Goal: Task Accomplishment & Management: Manage account settings

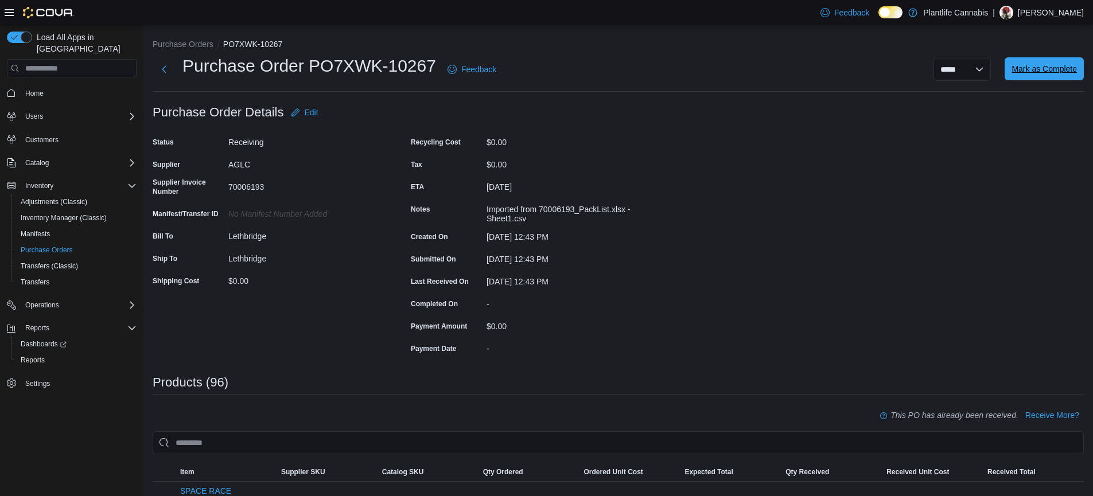
click at [1047, 71] on span "Mark as Complete" at bounding box center [1043, 68] width 65 height 11
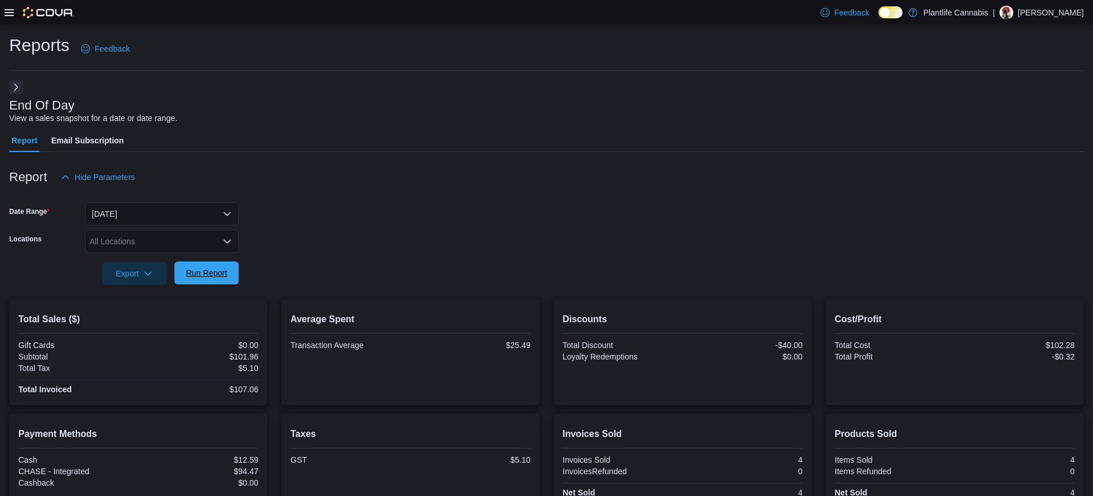
click at [218, 276] on span "Run Report" at bounding box center [206, 272] width 41 height 11
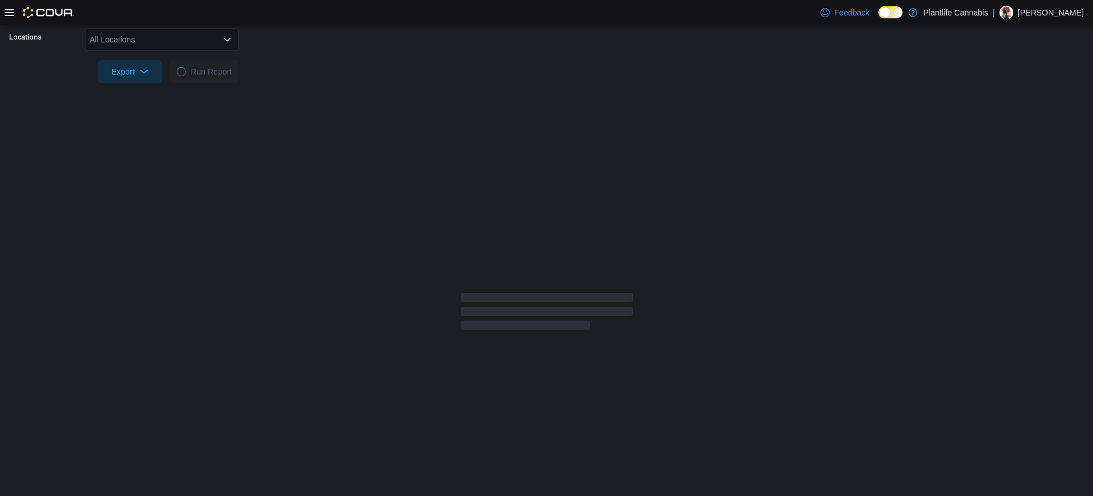
scroll to position [155, 0]
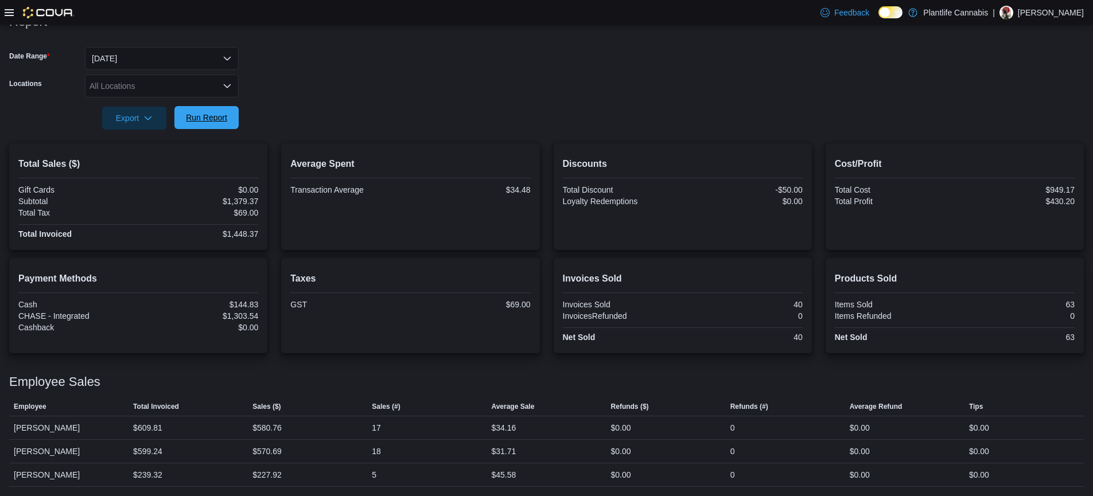
drag, startPoint x: 219, startPoint y: 121, endPoint x: 230, endPoint y: 121, distance: 11.5
click at [219, 121] on span "Run Report" at bounding box center [206, 117] width 41 height 11
click at [208, 115] on span "Run Report" at bounding box center [206, 117] width 41 height 11
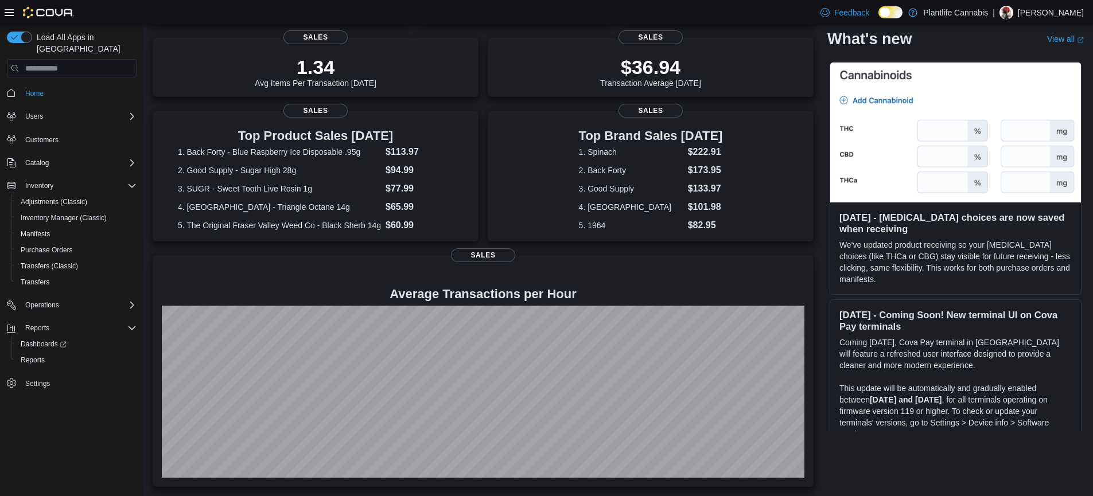
scroll to position [186, 0]
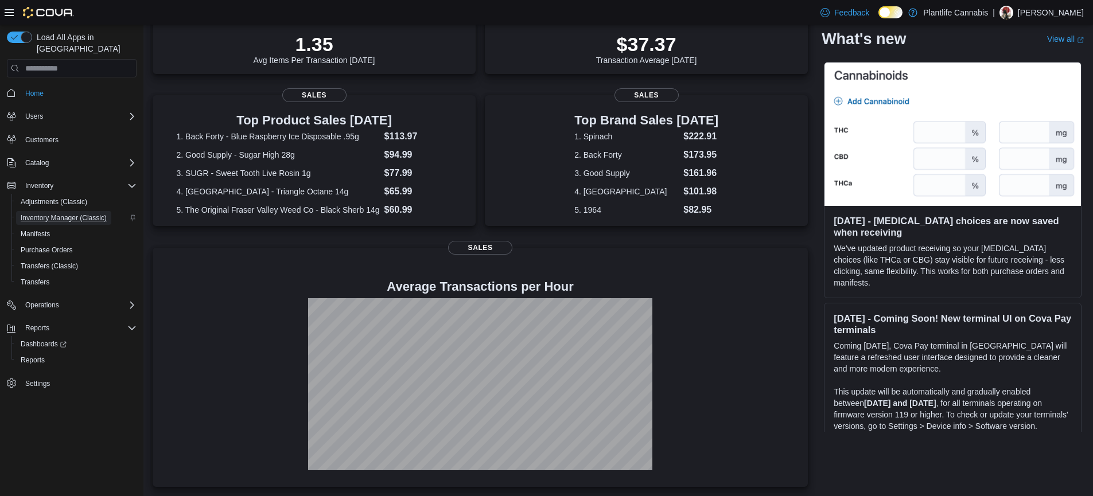
click at [95, 213] on span "Inventory Manager (Classic)" at bounding box center [64, 217] width 86 height 9
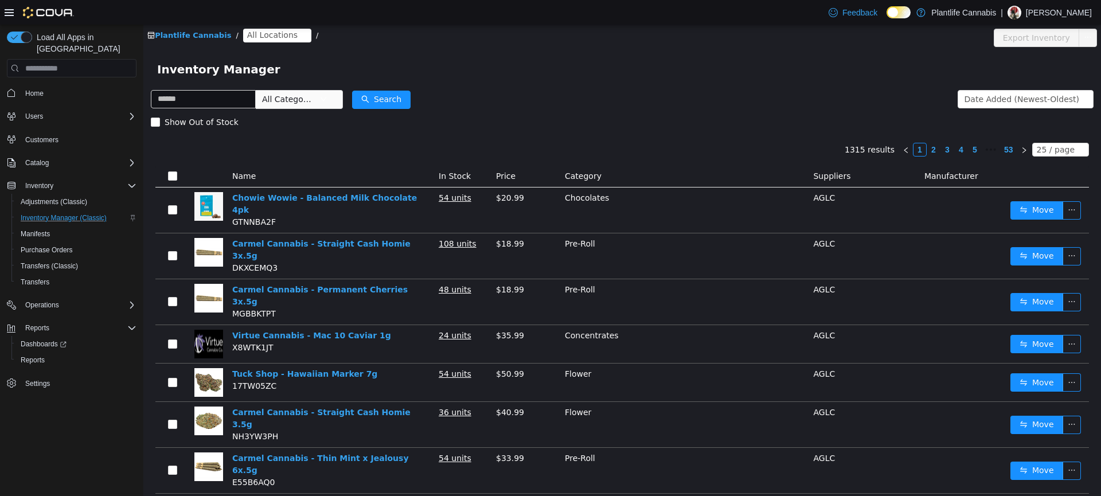
click at [262, 34] on span "All Locations" at bounding box center [272, 35] width 50 height 13
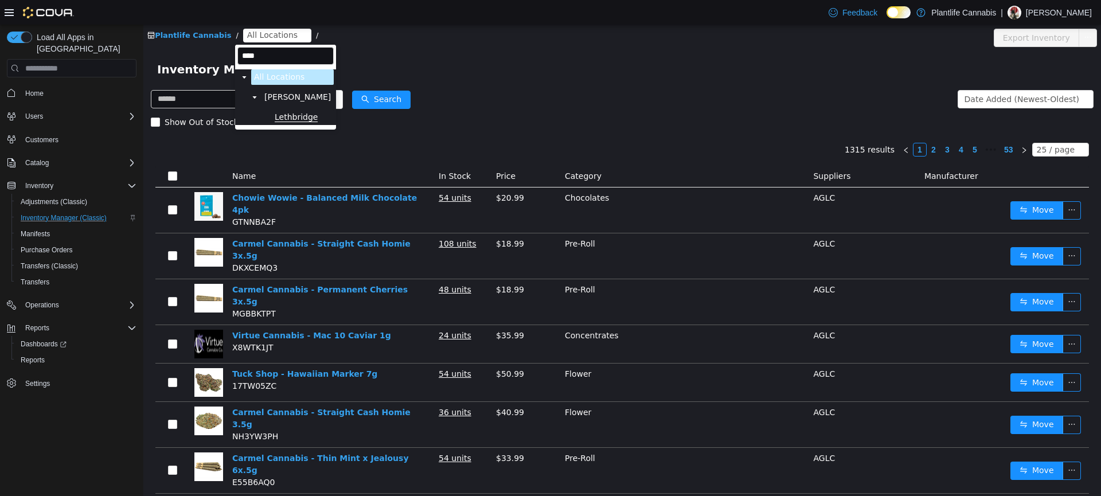
type input "****"
click at [310, 120] on span "Lethbridge" at bounding box center [296, 116] width 43 height 9
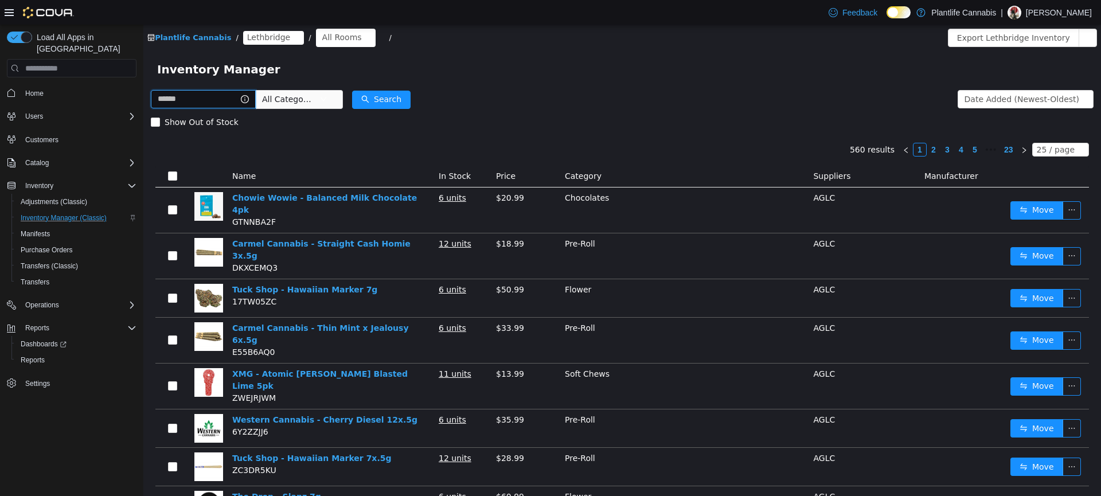
click at [191, 98] on input "text" at bounding box center [203, 99] width 105 height 18
type input "*********"
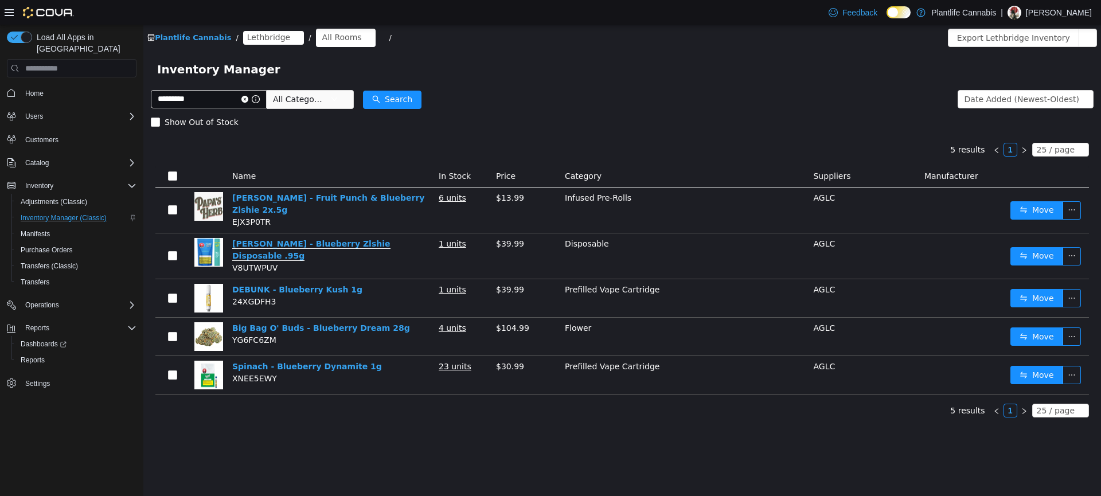
click at [385, 249] on link "[PERSON_NAME] - Blueberry Zlshie Disposable .95g" at bounding box center [311, 250] width 158 height 22
click at [715, 256] on td "Disposable" at bounding box center [684, 256] width 248 height 46
click at [1042, 253] on button "Move" at bounding box center [1037, 256] width 53 height 18
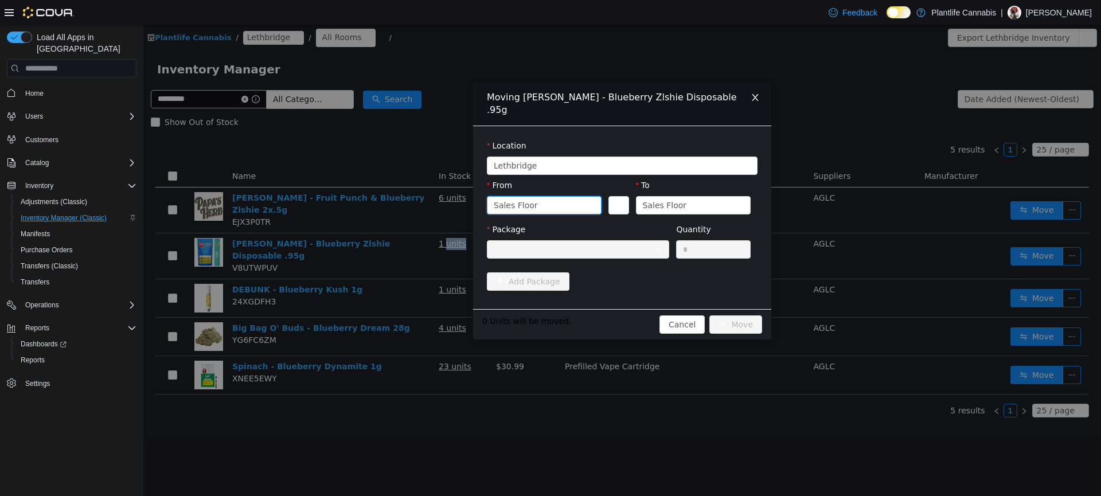
click at [548, 197] on div "Sales Floor" at bounding box center [540, 205] width 93 height 17
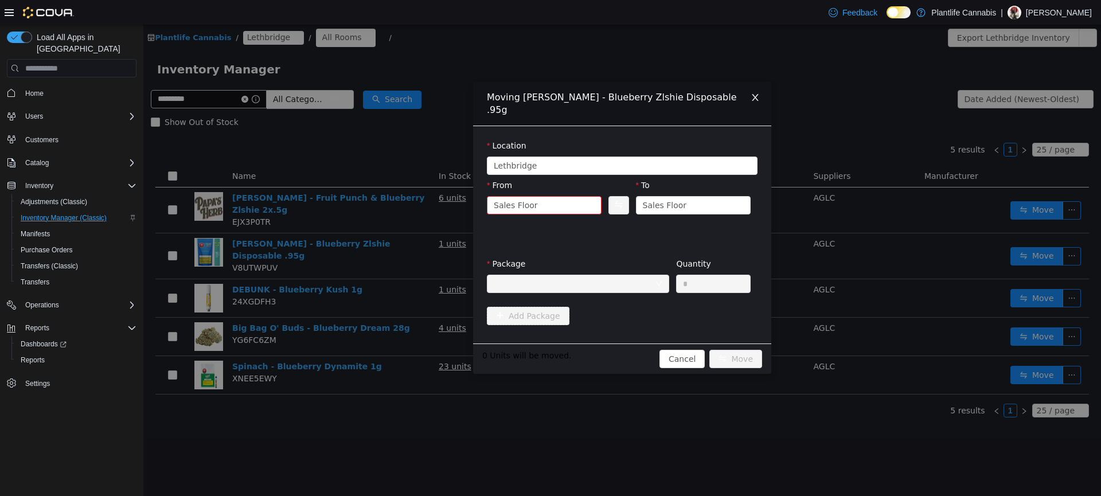
click at [673, 258] on div "Package Quantity *" at bounding box center [622, 278] width 271 height 40
click at [681, 197] on div "Sales Floor" at bounding box center [665, 205] width 44 height 17
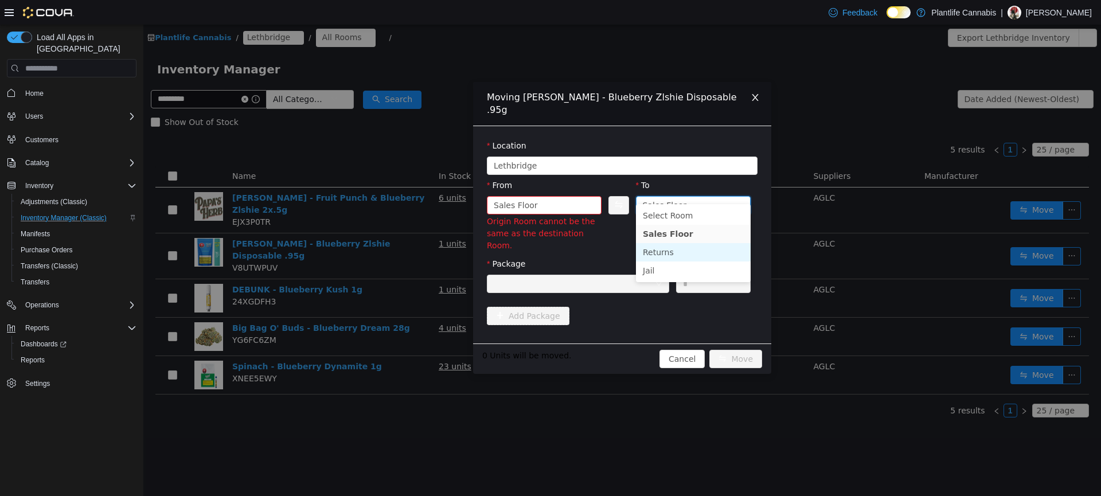
click at [676, 253] on li "Returns" at bounding box center [693, 252] width 115 height 18
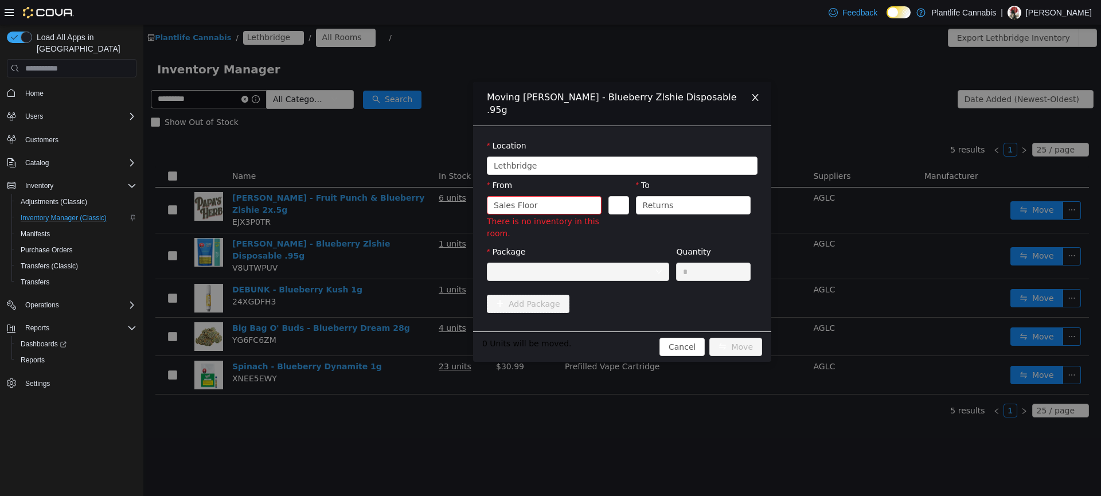
click at [583, 263] on div at bounding box center [574, 271] width 161 height 17
click at [621, 269] on div "Package" at bounding box center [578, 266] width 182 height 40
click at [622, 264] on div at bounding box center [574, 271] width 161 height 17
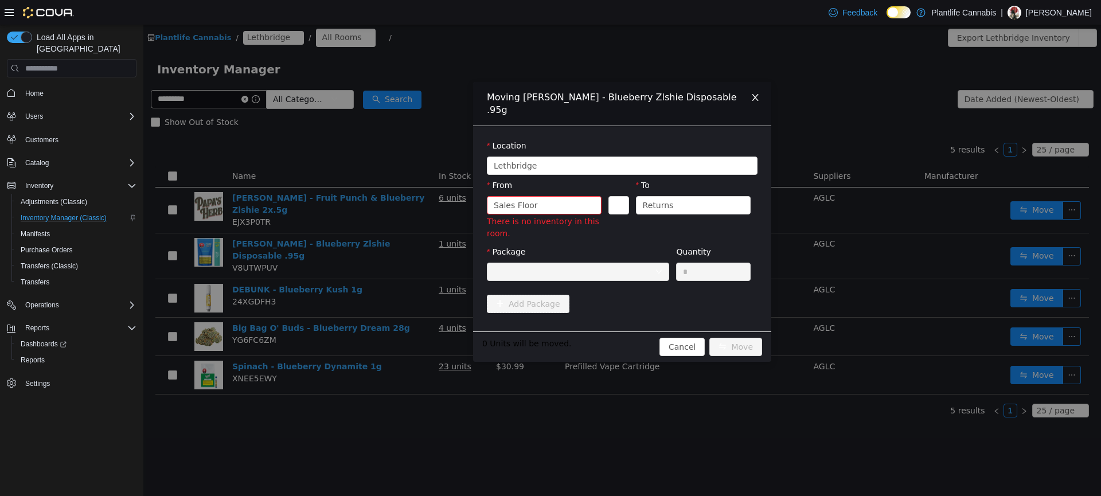
click at [622, 264] on div at bounding box center [574, 271] width 161 height 17
click at [555, 197] on div "Sales Floor" at bounding box center [540, 205] width 93 height 17
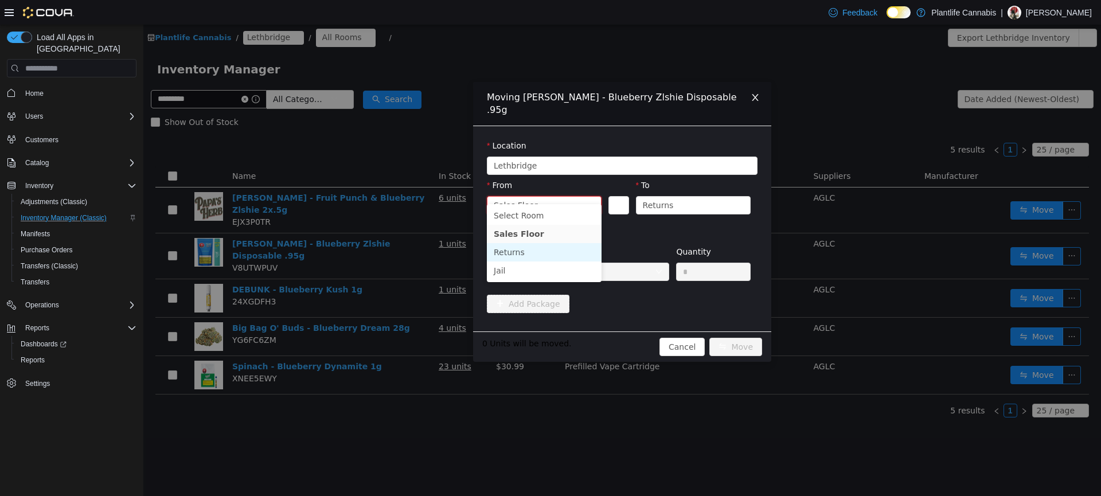
click at [525, 250] on li "Returns" at bounding box center [544, 252] width 115 height 18
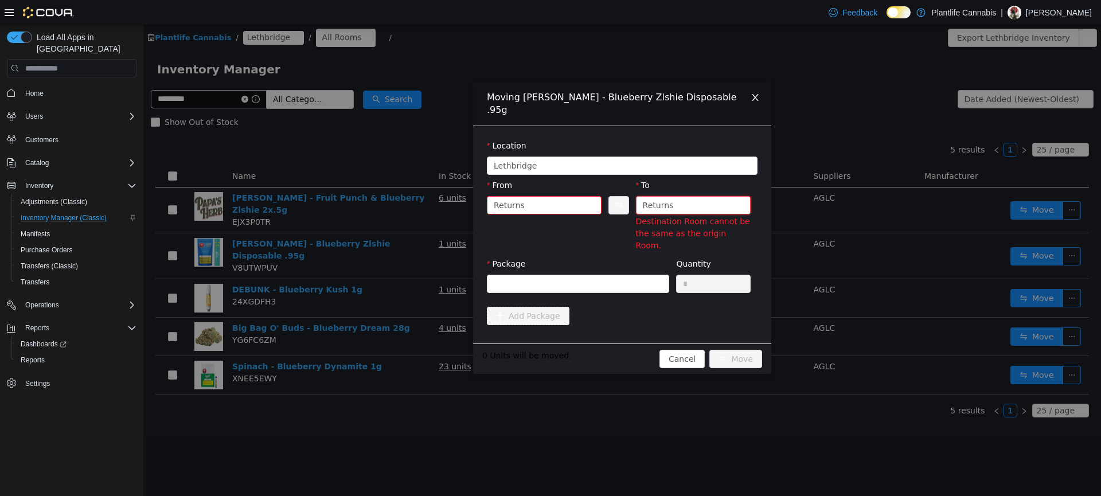
click at [716, 197] on div "Returns" at bounding box center [689, 205] width 93 height 17
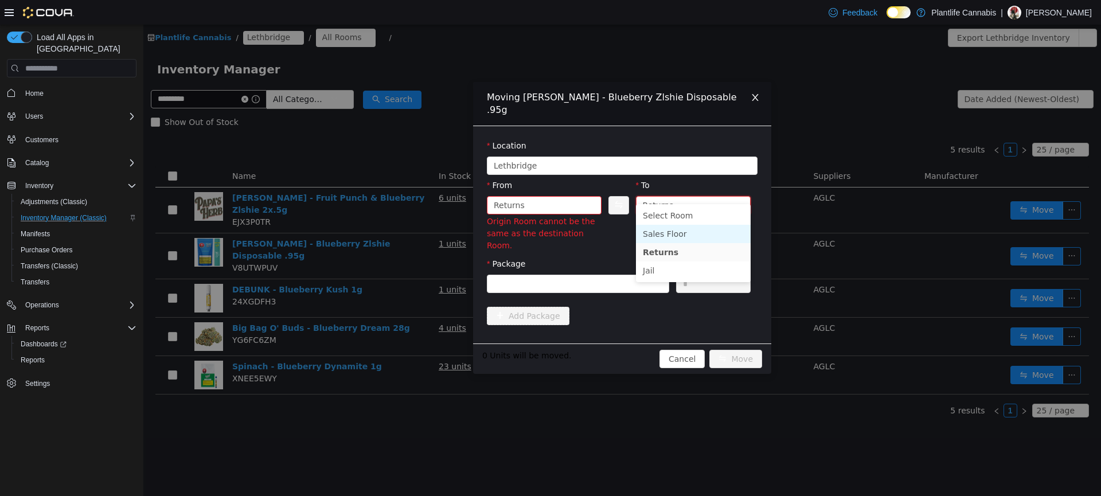
click at [678, 232] on li "Sales Floor" at bounding box center [693, 234] width 115 height 18
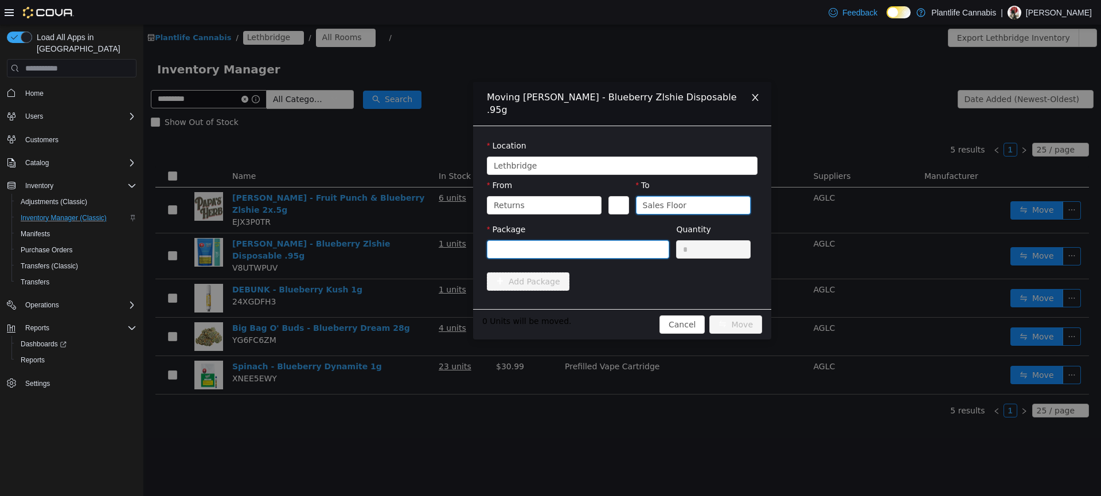
click at [644, 241] on div at bounding box center [574, 249] width 161 height 17
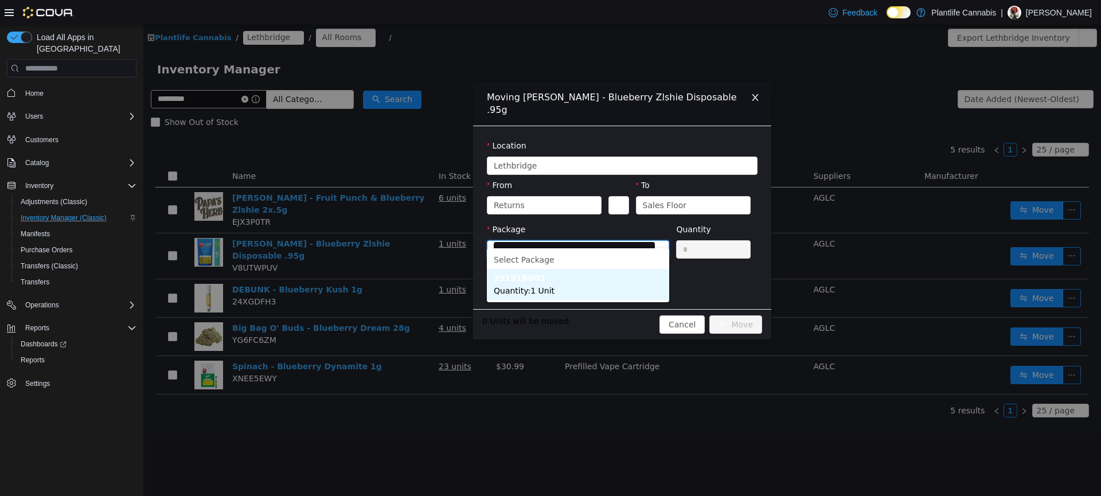
click at [578, 284] on li "25191BD01 Quantity : 1 Unit" at bounding box center [578, 284] width 182 height 31
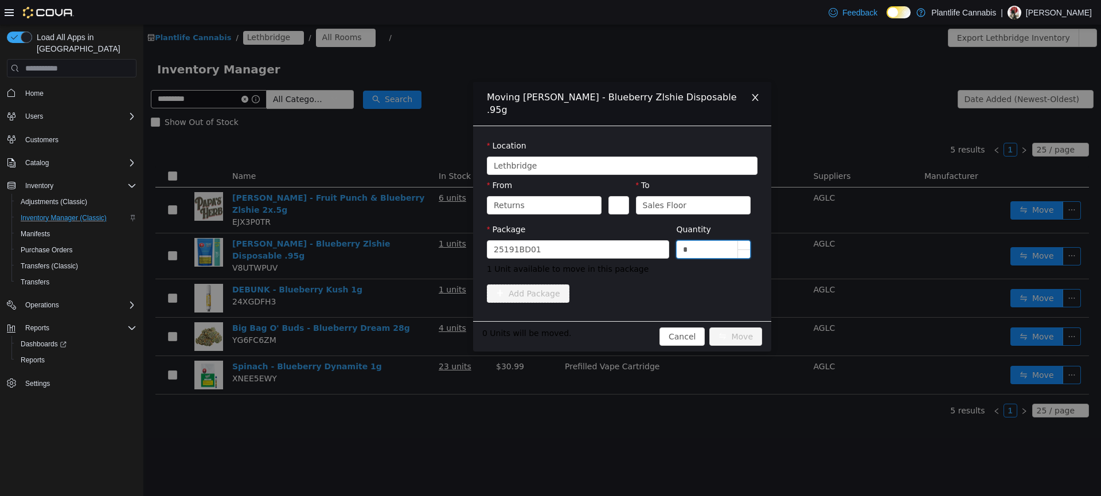
drag, startPoint x: 693, startPoint y: 235, endPoint x: 692, endPoint y: 242, distance: 7.5
click at [693, 241] on input "*" at bounding box center [713, 249] width 73 height 17
type input "*"
click at [692, 263] on div "Package 25191BD01 Quantity * 1 Unit available to move in this package" at bounding box center [622, 252] width 271 height 56
click at [741, 327] on button "Move" at bounding box center [735, 336] width 53 height 18
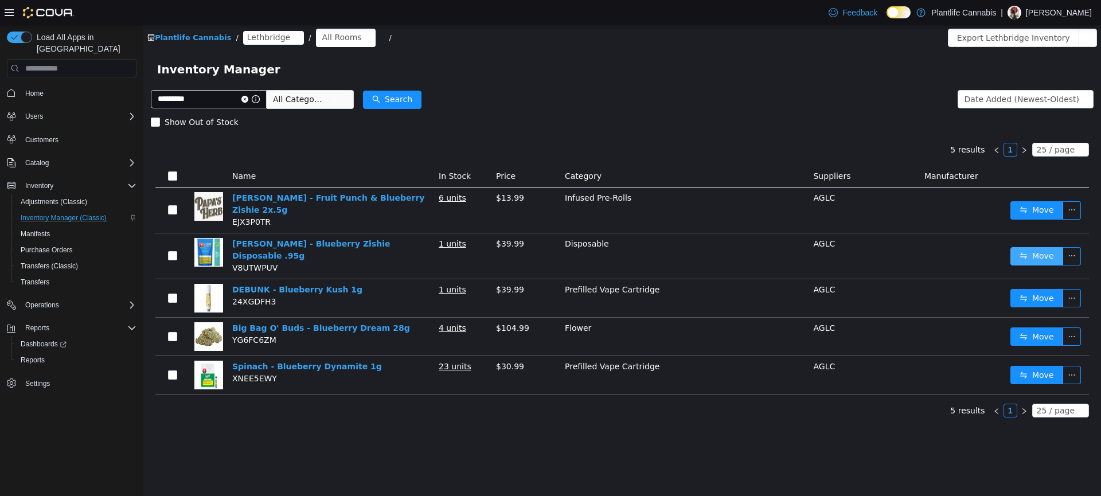
click at [1034, 256] on button "Move" at bounding box center [1037, 256] width 53 height 18
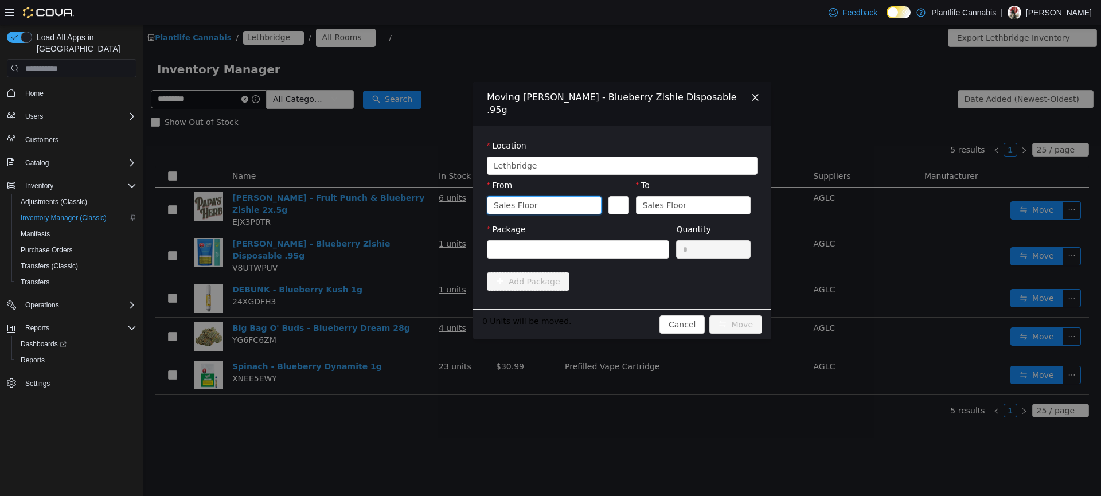
click at [562, 197] on div "Sales Floor" at bounding box center [540, 205] width 93 height 17
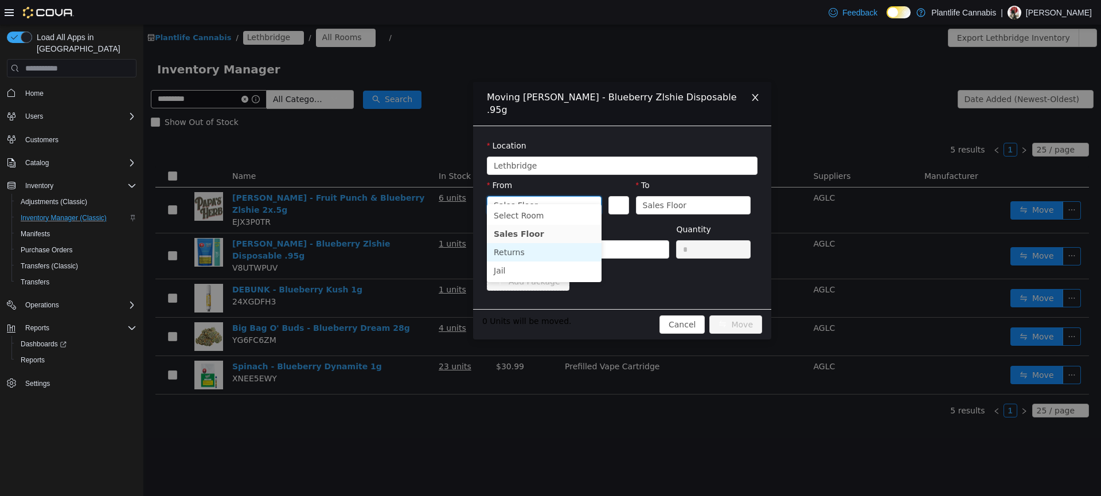
click at [508, 251] on li "Returns" at bounding box center [544, 252] width 115 height 18
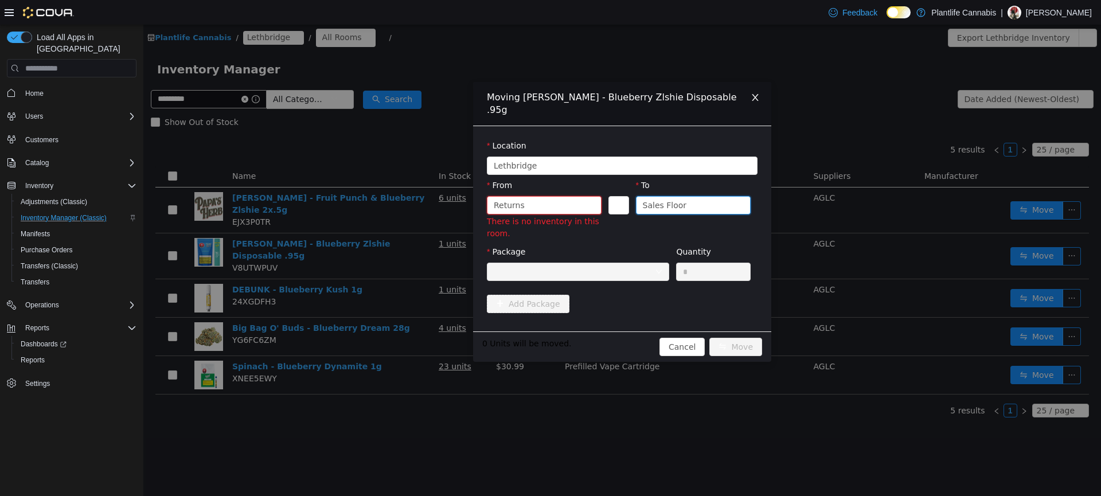
click at [706, 197] on div "Sales Floor" at bounding box center [689, 205] width 93 height 17
click at [595, 196] on div "Returns" at bounding box center [544, 205] width 115 height 18
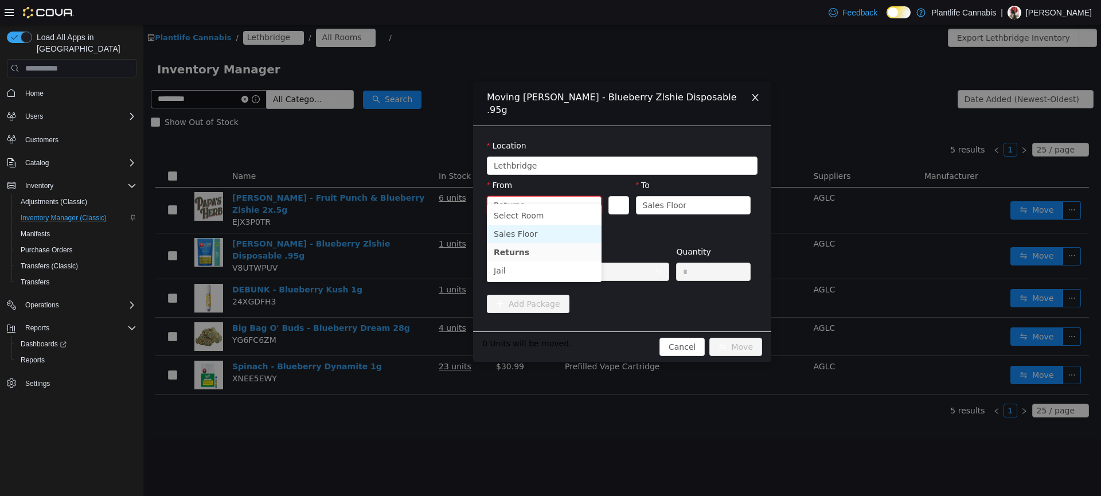
click at [535, 237] on li "Sales Floor" at bounding box center [544, 234] width 115 height 18
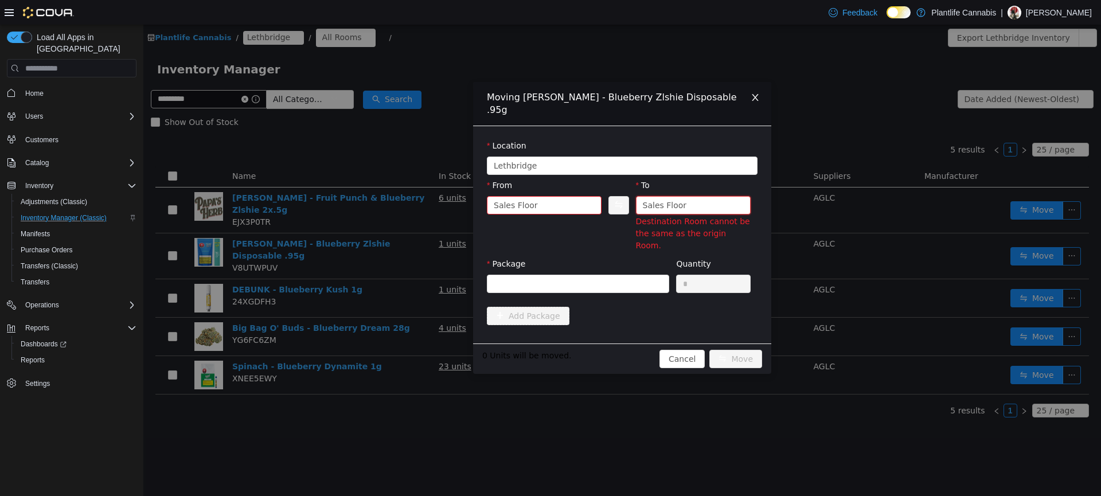
click at [688, 197] on div "Sales Floor" at bounding box center [689, 205] width 93 height 17
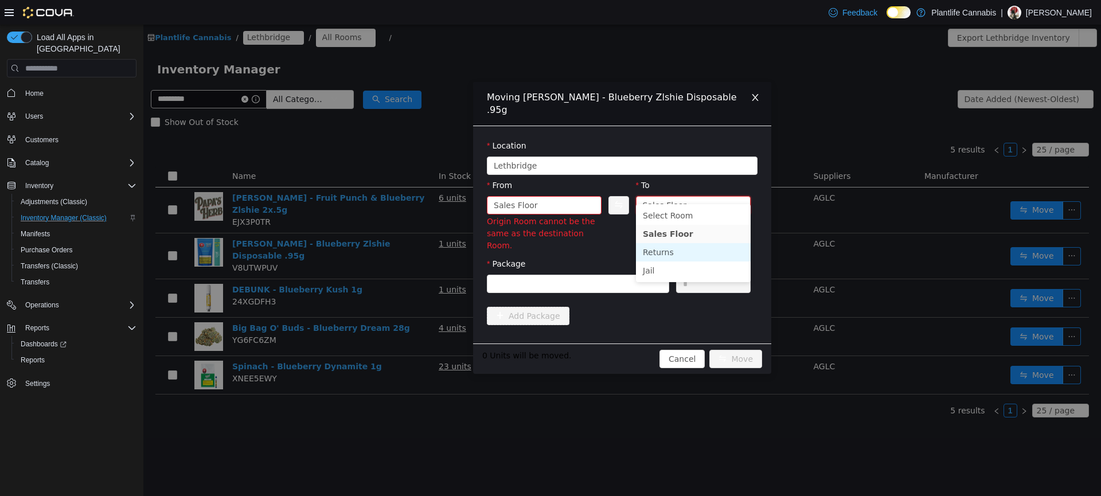
click at [669, 253] on li "Returns" at bounding box center [693, 252] width 115 height 18
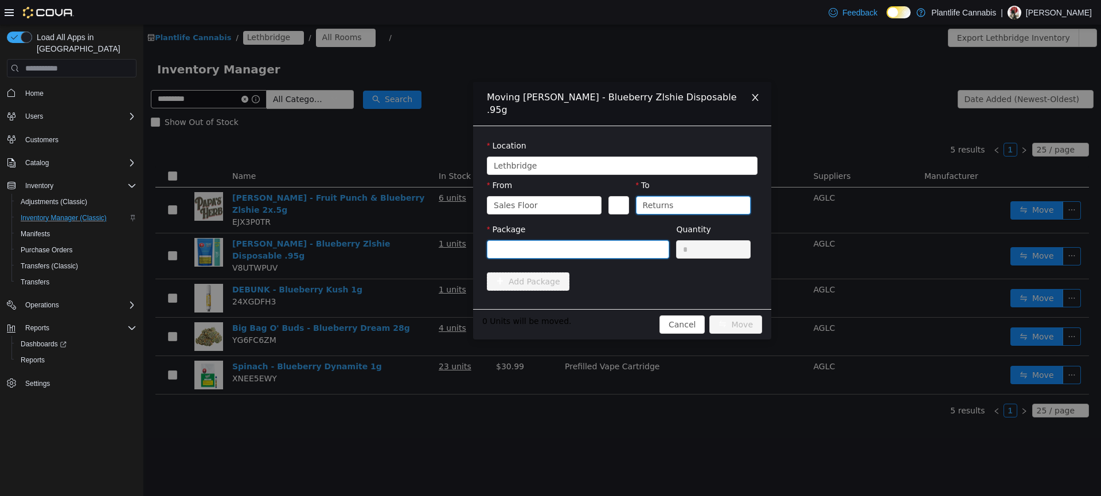
click at [557, 241] on div at bounding box center [574, 249] width 161 height 17
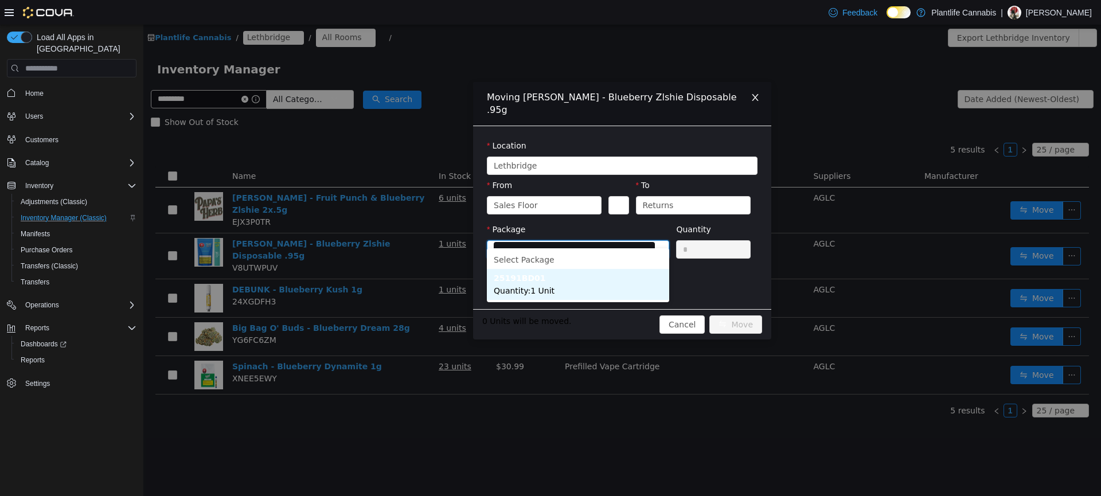
click at [557, 286] on li "25191BD01 Quantity : 1 Unit" at bounding box center [578, 284] width 182 height 31
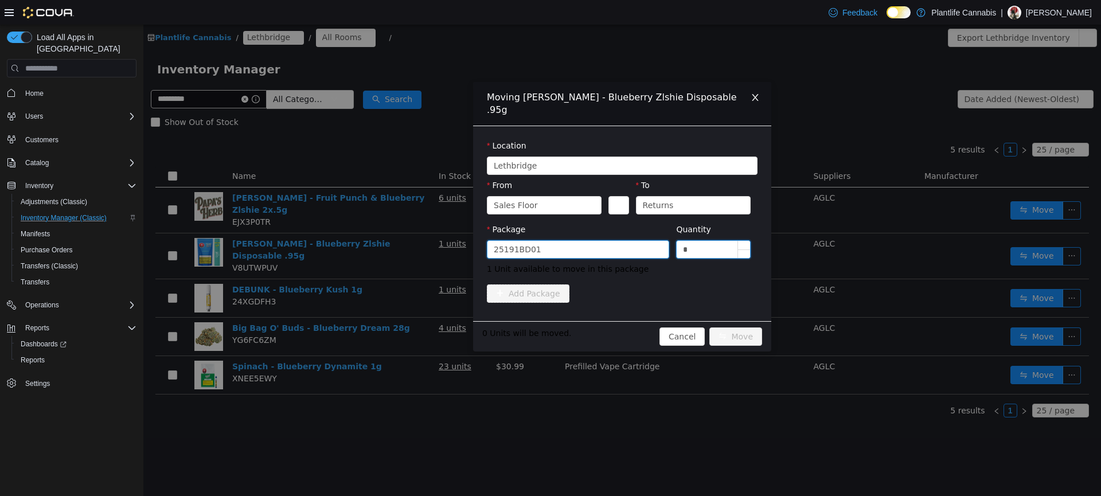
click at [692, 241] on input "*" at bounding box center [713, 249] width 73 height 17
type input "*"
click at [713, 263] on span "1 Unit available to move in this package" at bounding box center [622, 269] width 271 height 12
click at [744, 327] on button "Move" at bounding box center [735, 336] width 53 height 18
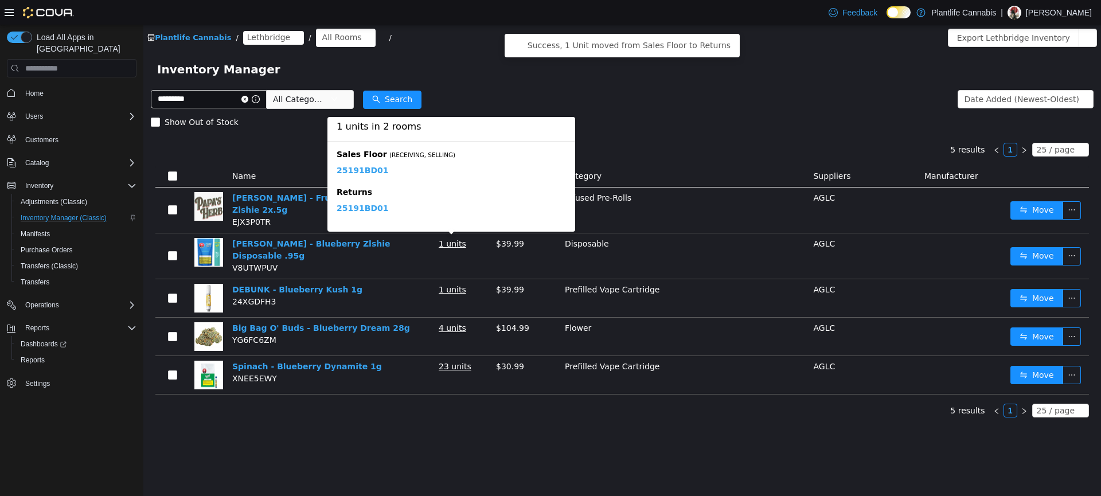
click at [364, 173] on link "25191BD01" at bounding box center [363, 171] width 52 height 10
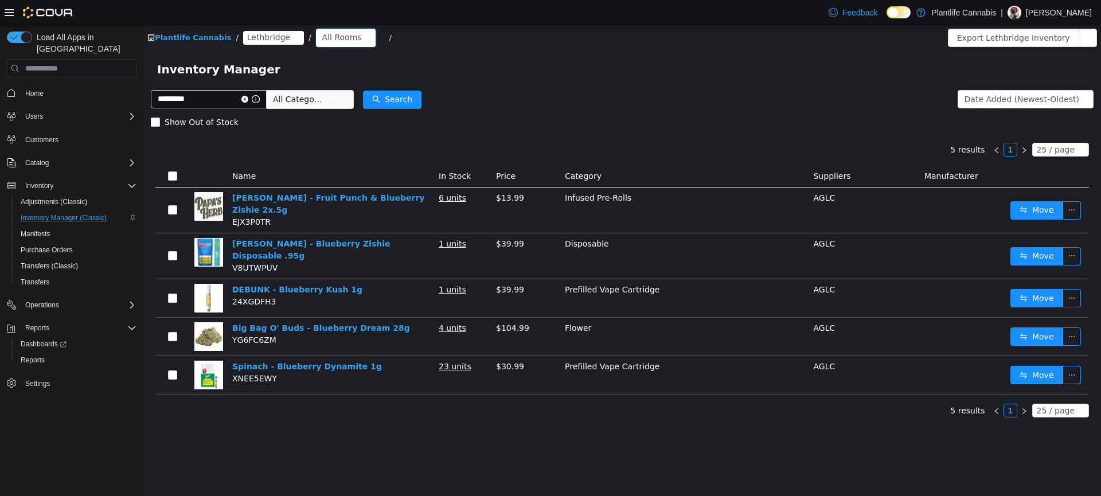
click at [340, 37] on div "All Rooms" at bounding box center [342, 37] width 40 height 17
click at [342, 79] on li "Sales Floor" at bounding box center [339, 79] width 69 height 18
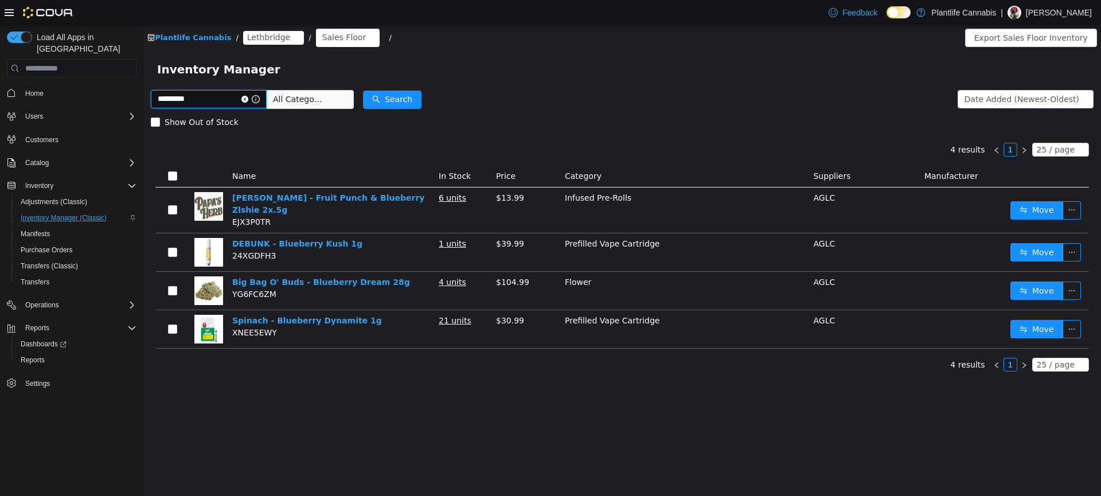
click at [202, 95] on input "*********" at bounding box center [209, 99] width 116 height 18
click at [820, 73] on div "Inventory Manager" at bounding box center [622, 69] width 930 height 18
click at [248, 98] on icon "icon: close-circle" at bounding box center [244, 99] width 7 height 7
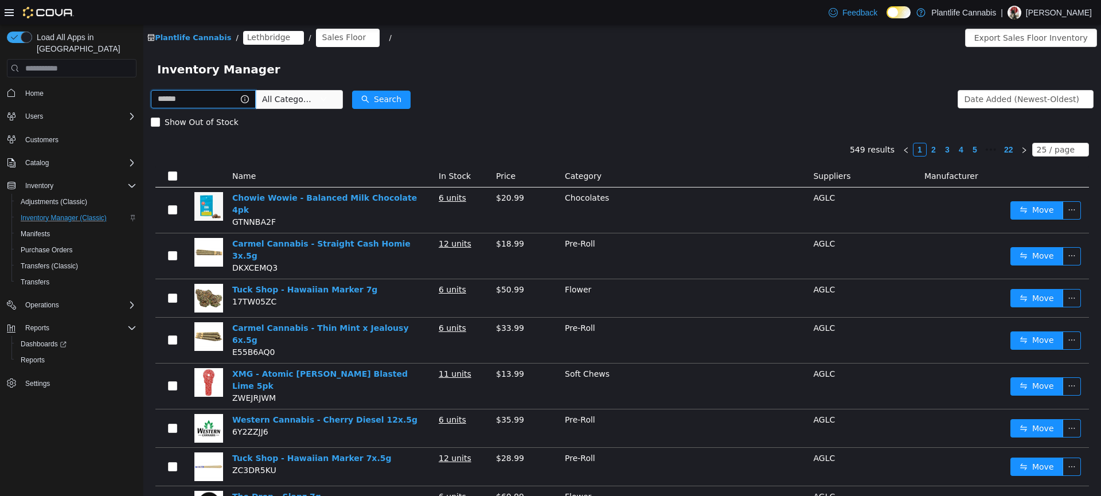
click at [199, 103] on input "text" at bounding box center [203, 99] width 105 height 18
type input "*********"
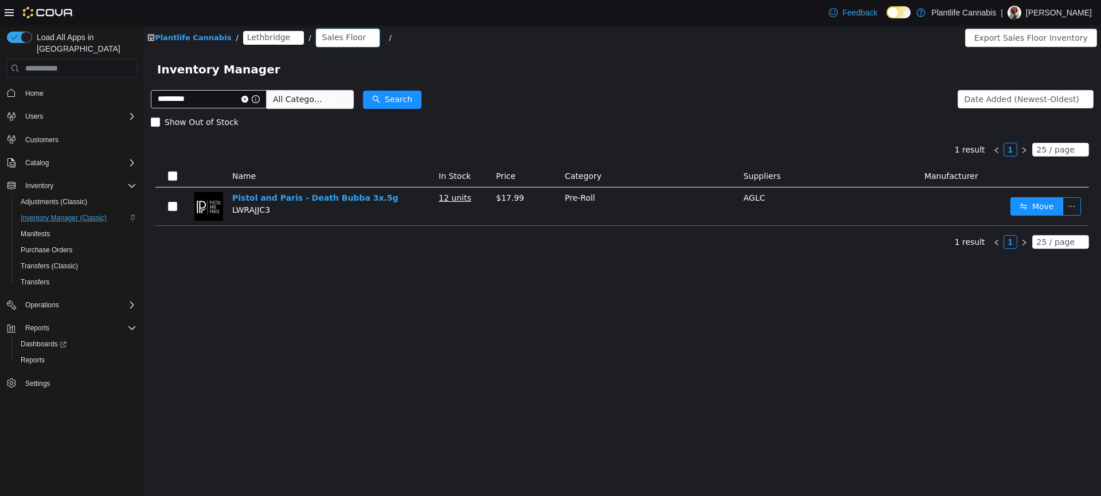
click at [326, 41] on div "Sales Floor" at bounding box center [344, 37] width 44 height 17
click at [329, 63] on li "All Rooms" at bounding box center [339, 61] width 69 height 18
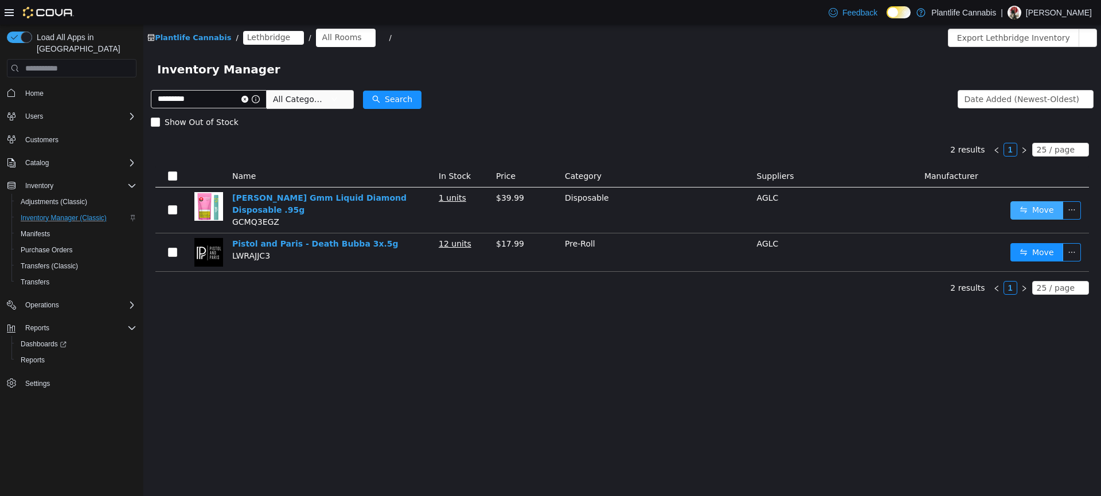
click at [1028, 212] on button "Move" at bounding box center [1037, 210] width 53 height 18
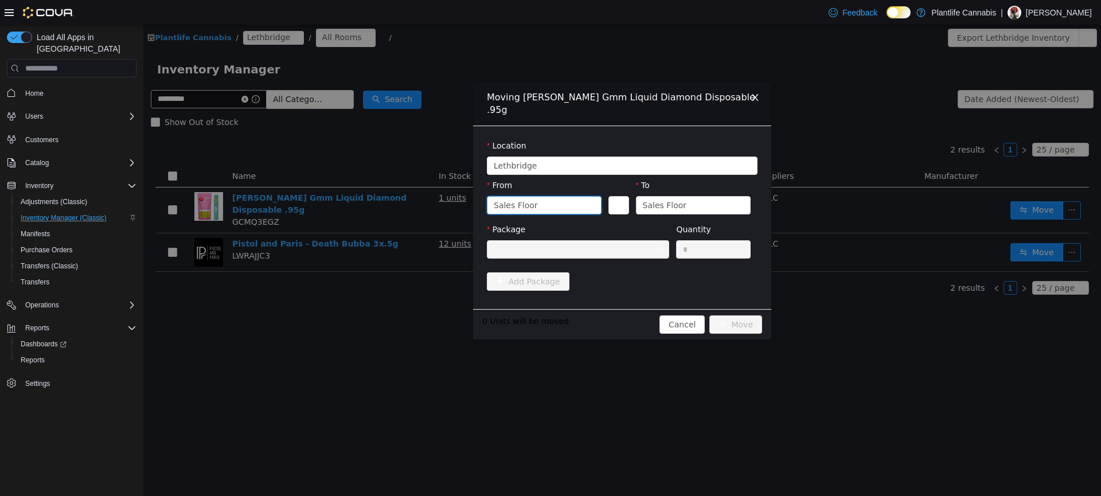
click at [541, 200] on div "Sales Floor" at bounding box center [540, 205] width 93 height 17
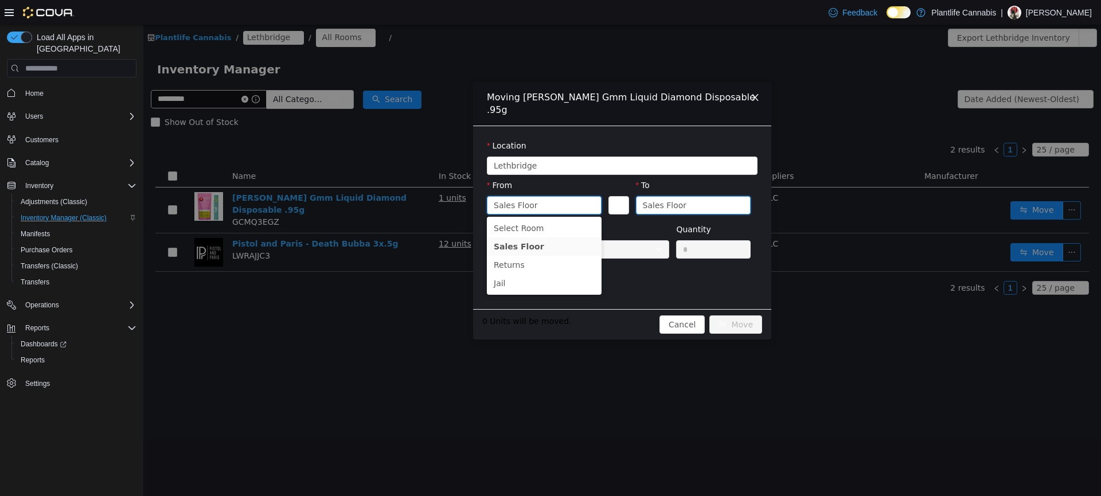
click at [691, 202] on div "Sales Floor" at bounding box center [689, 205] width 93 height 17
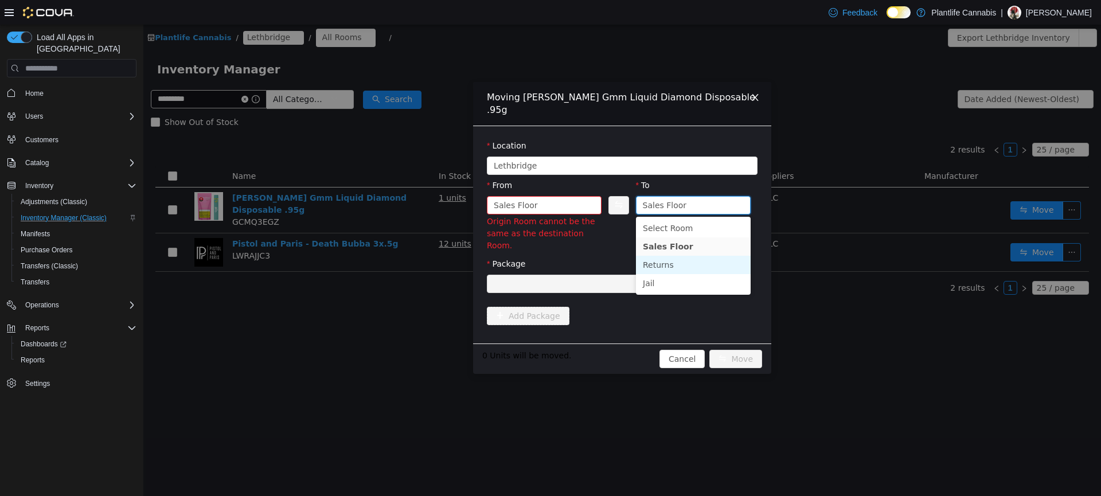
click at [670, 264] on li "Returns" at bounding box center [693, 265] width 115 height 18
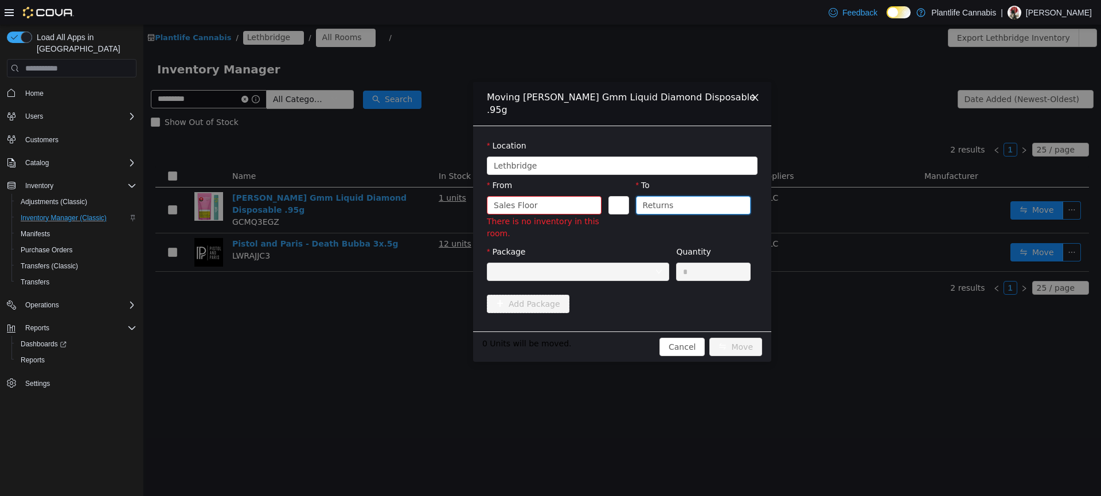
click at [578, 266] on div at bounding box center [574, 271] width 161 height 17
click at [730, 210] on div "Returns" at bounding box center [689, 205] width 93 height 17
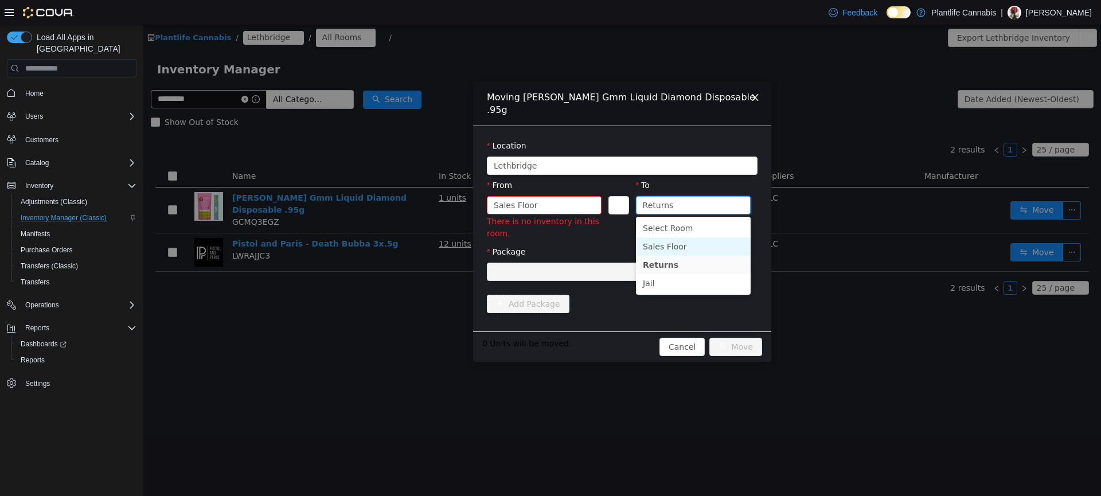
click at [684, 246] on li "Sales Floor" at bounding box center [693, 246] width 115 height 18
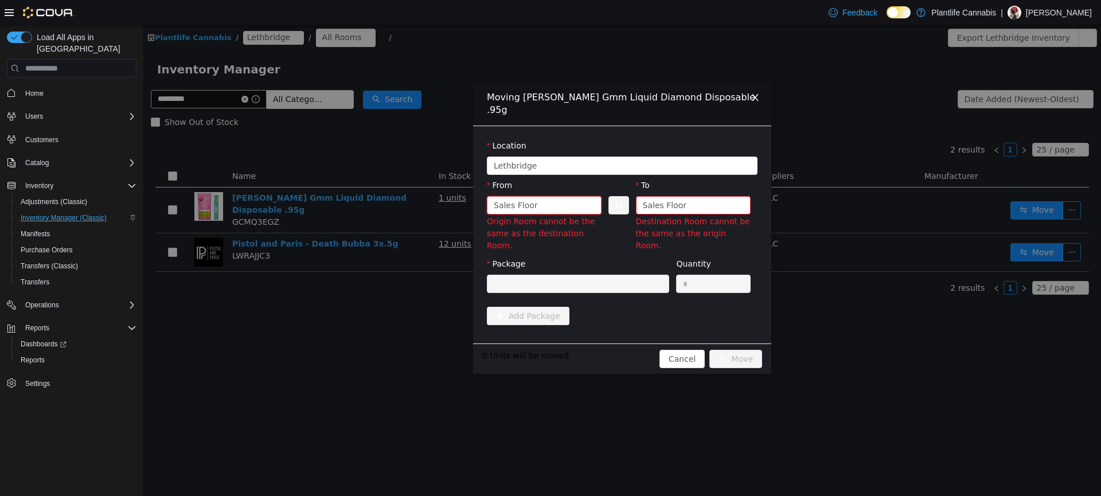
click at [536, 208] on div "Sales Floor" at bounding box center [540, 205] width 93 height 17
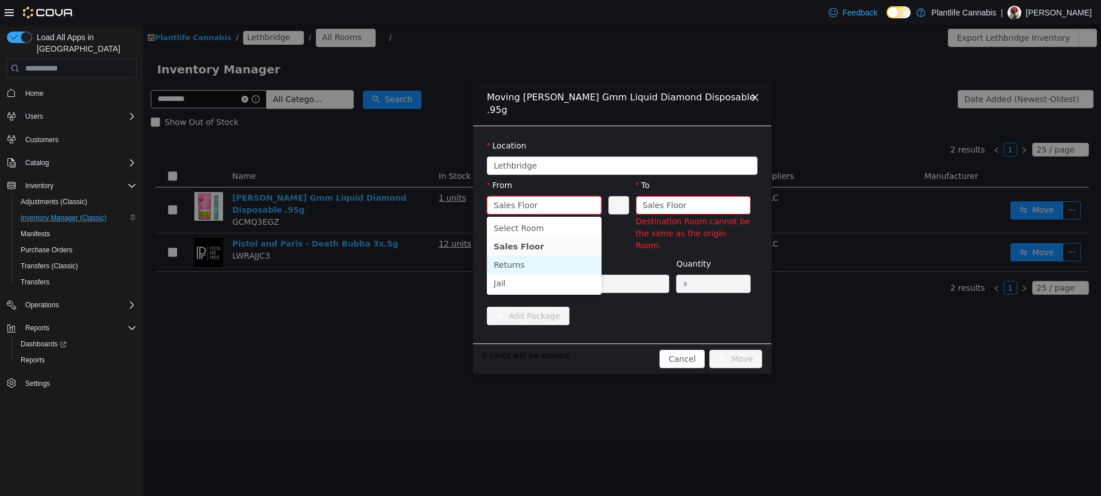
click at [512, 262] on li "Returns" at bounding box center [544, 265] width 115 height 18
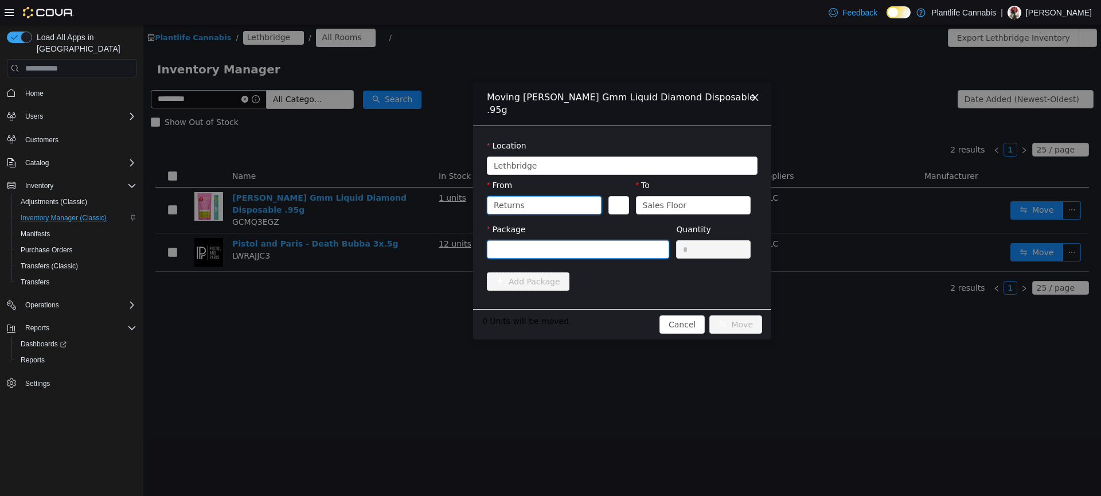
click at [610, 247] on div at bounding box center [574, 249] width 161 height 17
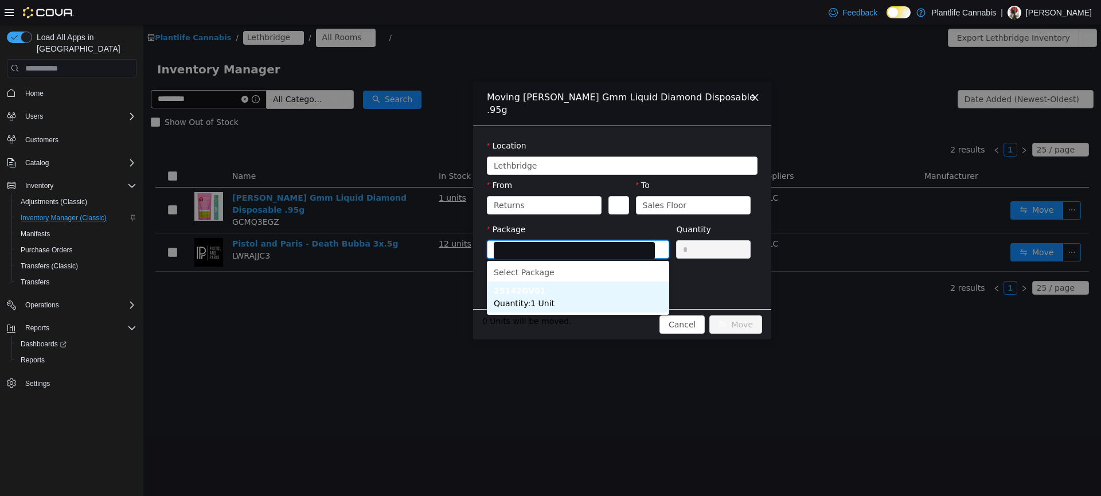
click at [520, 303] on span "Quantity : 1 Unit" at bounding box center [524, 303] width 61 height 9
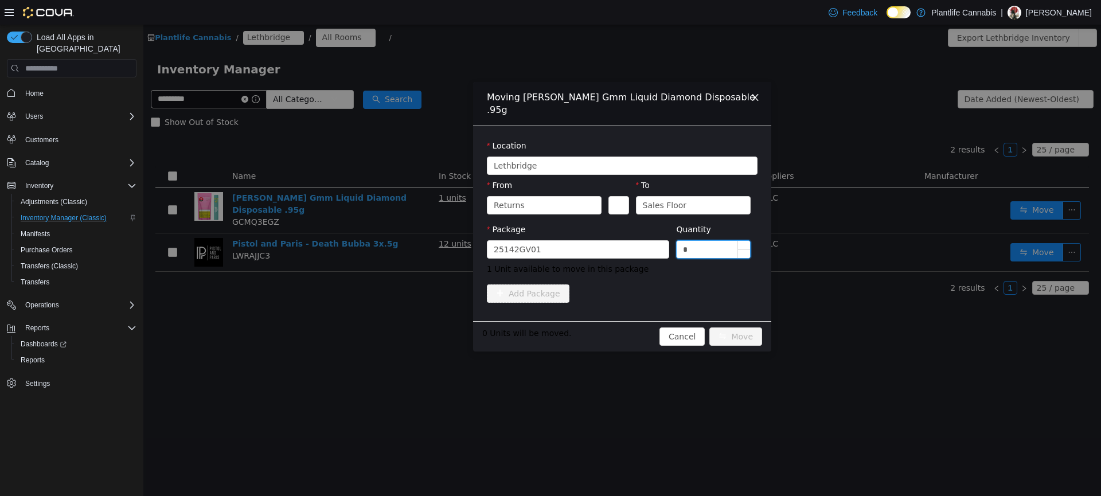
click at [691, 245] on input "*" at bounding box center [713, 249] width 73 height 17
type input "*"
click at [683, 273] on span "1 Unit available to move in this package" at bounding box center [622, 269] width 271 height 12
click at [739, 336] on button "Move" at bounding box center [735, 336] width 53 height 18
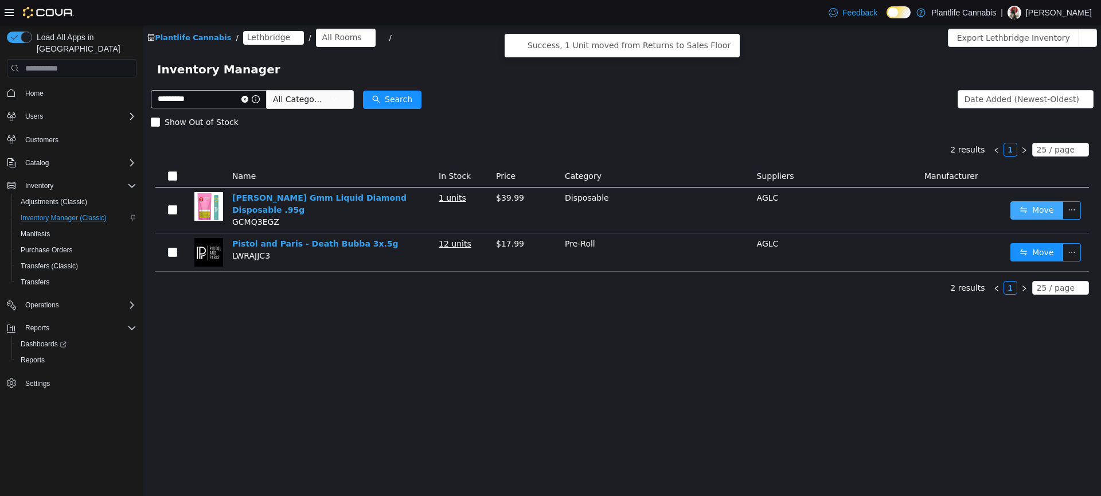
click at [1042, 214] on button "Move" at bounding box center [1037, 210] width 53 height 18
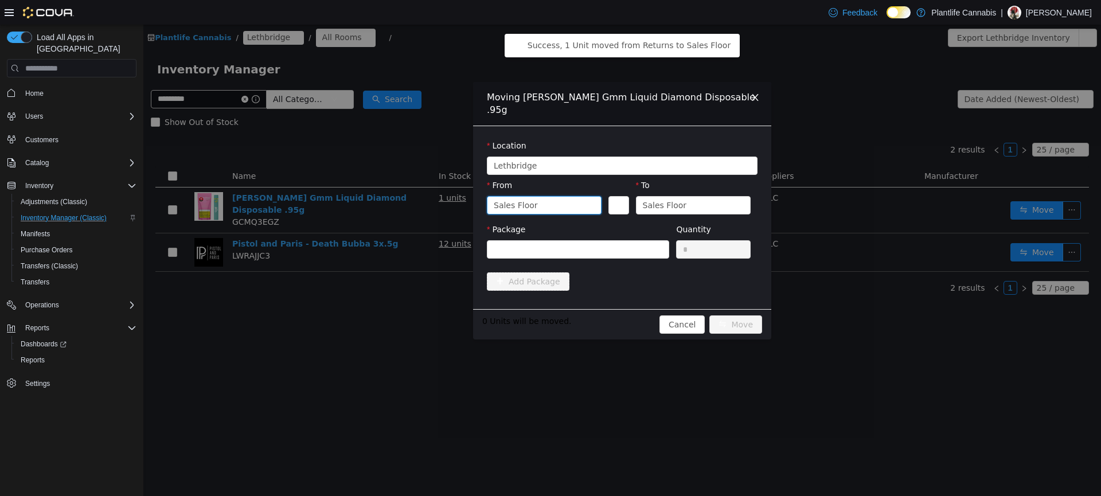
click at [527, 204] on div "Sales Floor" at bounding box center [516, 205] width 44 height 17
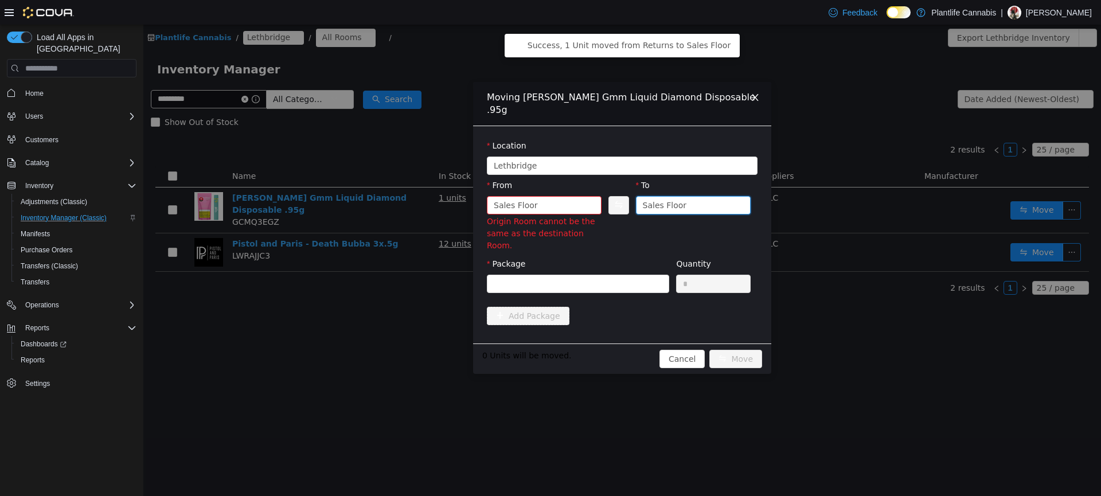
click at [700, 205] on div "Sales Floor" at bounding box center [689, 205] width 93 height 17
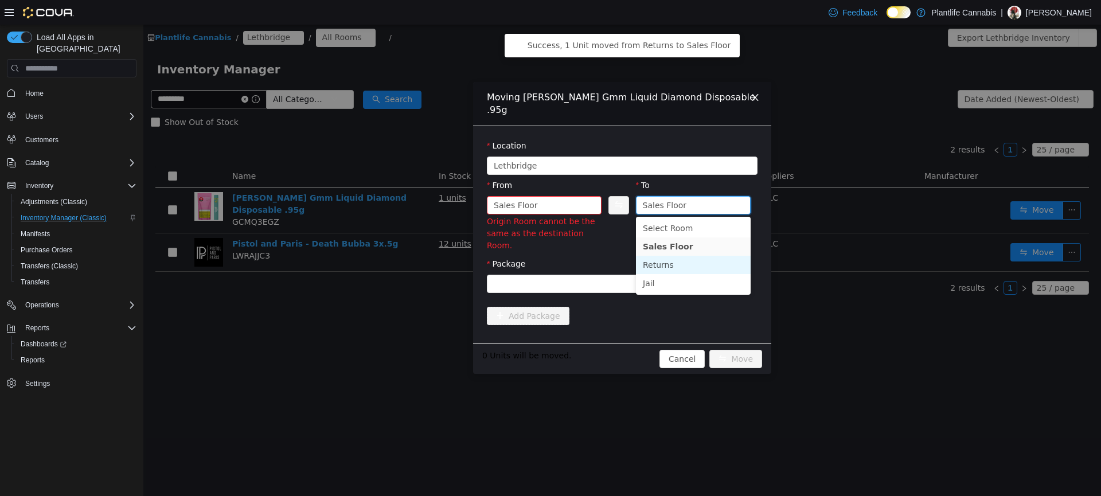
click at [671, 260] on li "Returns" at bounding box center [693, 265] width 115 height 18
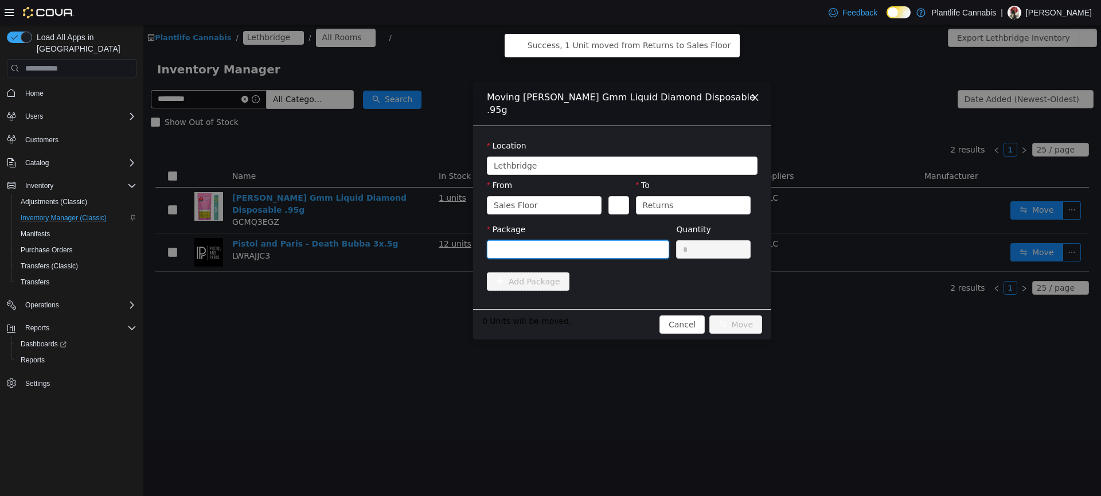
click at [568, 241] on div at bounding box center [574, 249] width 161 height 17
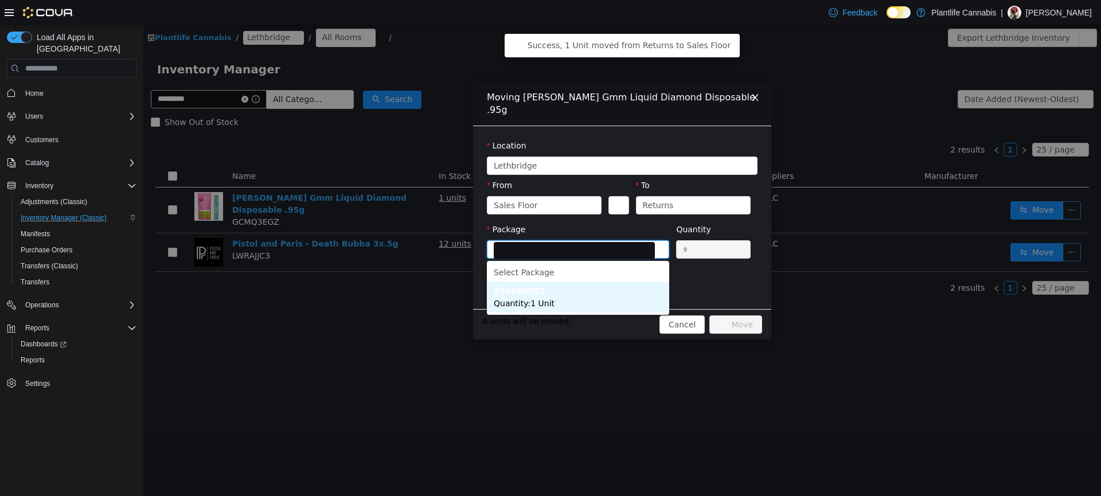
click at [535, 297] on li "25142GV01 Quantity : 1 Unit" at bounding box center [578, 297] width 182 height 31
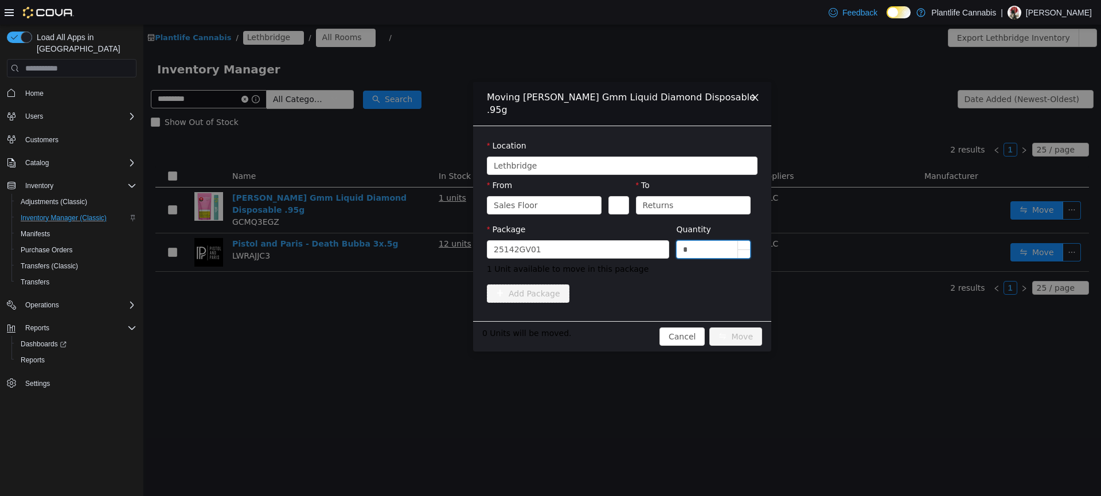
click at [704, 251] on input "*" at bounding box center [713, 249] width 73 height 17
type input "*"
click at [709, 292] on div "Add Package" at bounding box center [622, 293] width 271 height 18
click at [737, 336] on button "Move" at bounding box center [735, 336] width 53 height 18
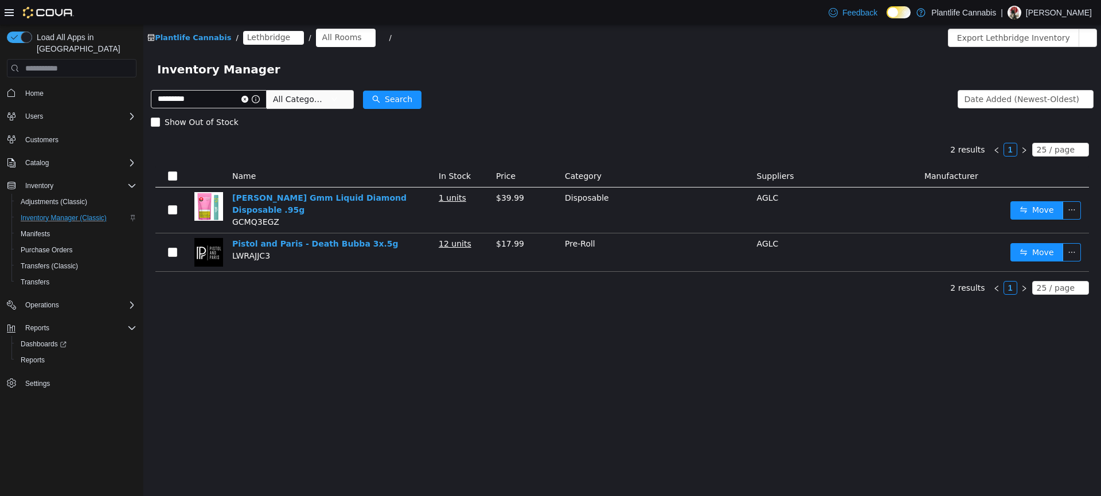
click at [248, 99] on icon "icon: close-circle" at bounding box center [244, 99] width 7 height 7
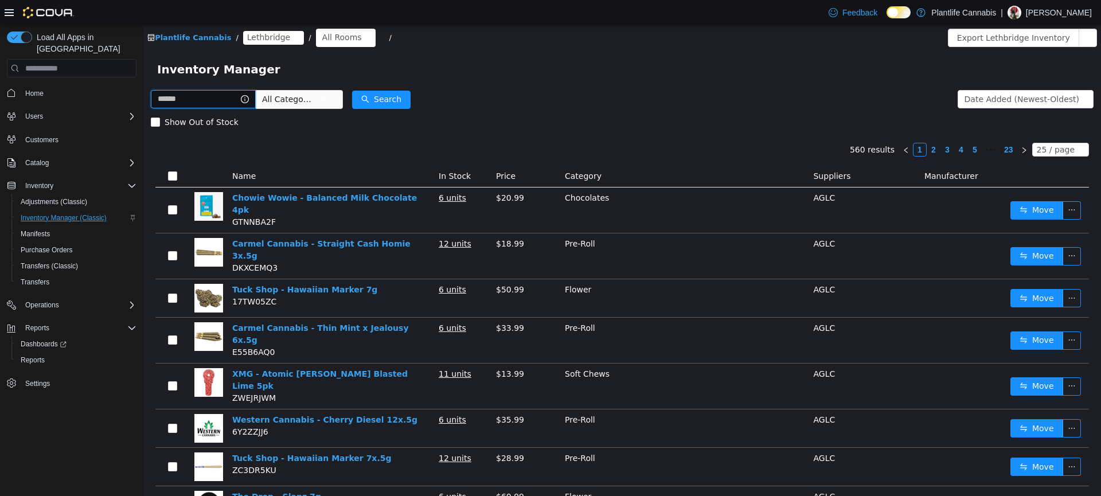
click at [214, 97] on input "text" at bounding box center [203, 99] width 105 height 18
type input "**********"
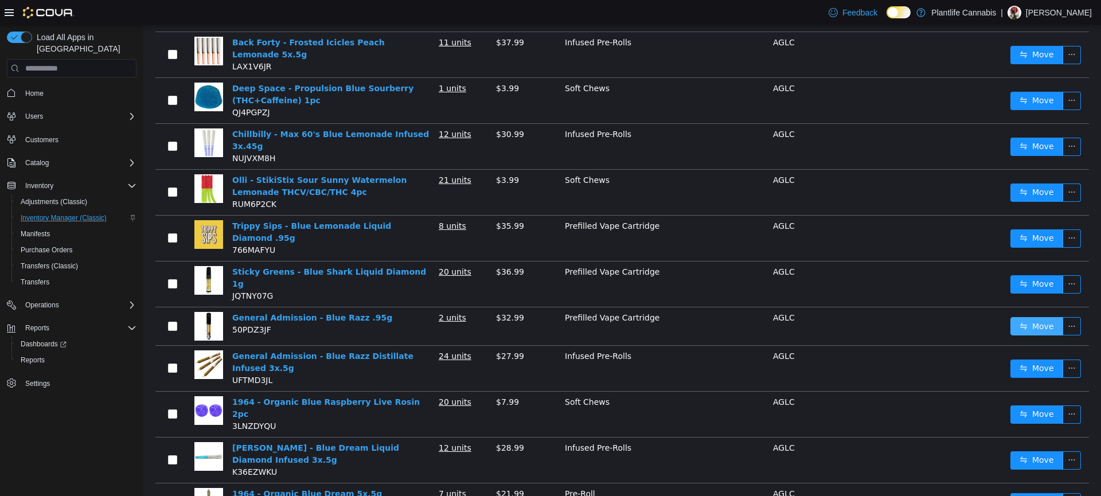
click at [1036, 317] on button "Move" at bounding box center [1037, 326] width 53 height 18
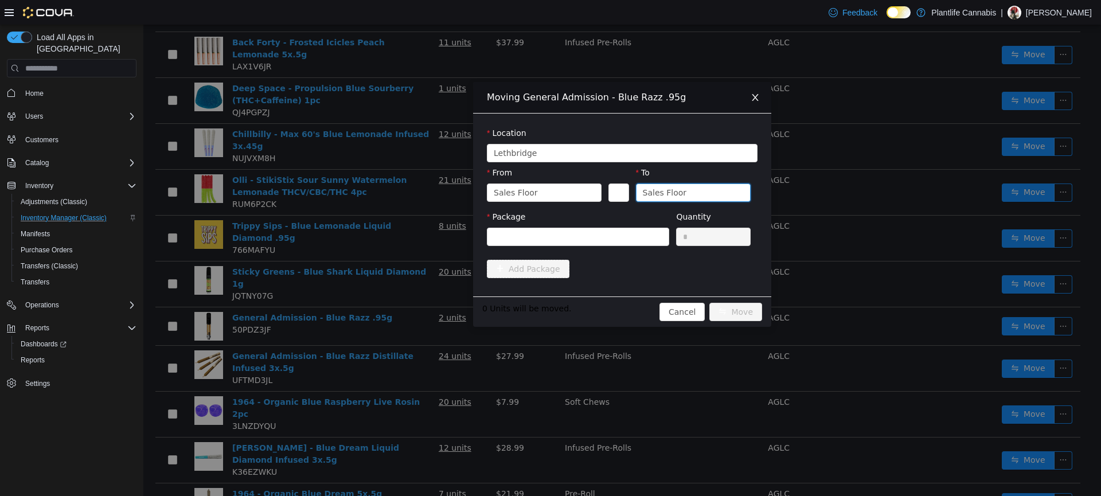
click at [674, 194] on div "Sales Floor" at bounding box center [665, 192] width 44 height 17
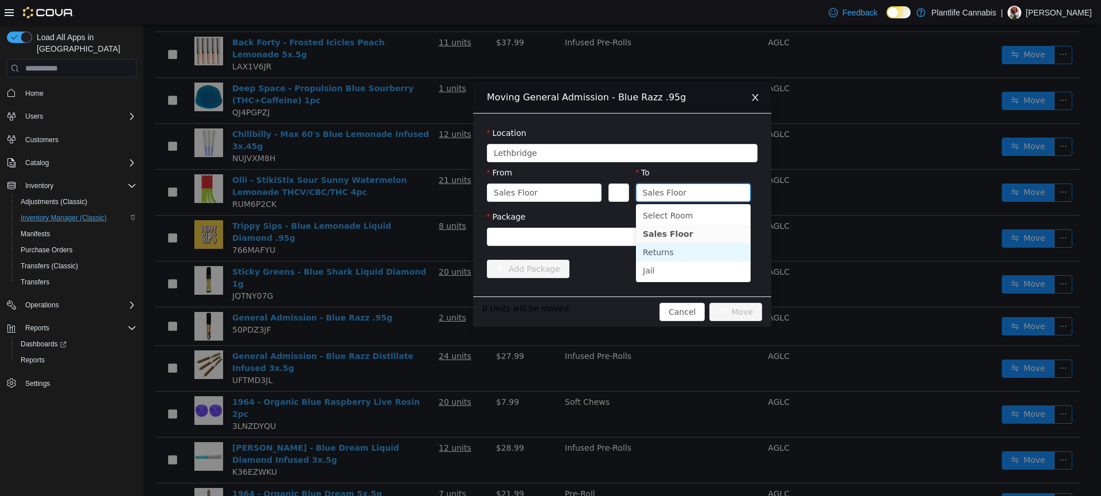
click at [675, 253] on li "Returns" at bounding box center [693, 252] width 115 height 18
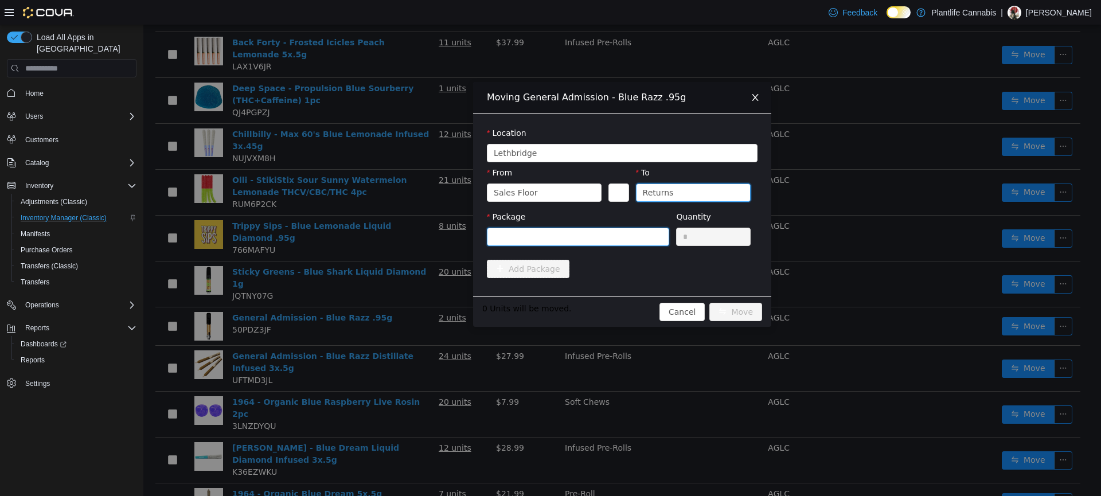
click at [615, 245] on div at bounding box center [578, 237] width 182 height 18
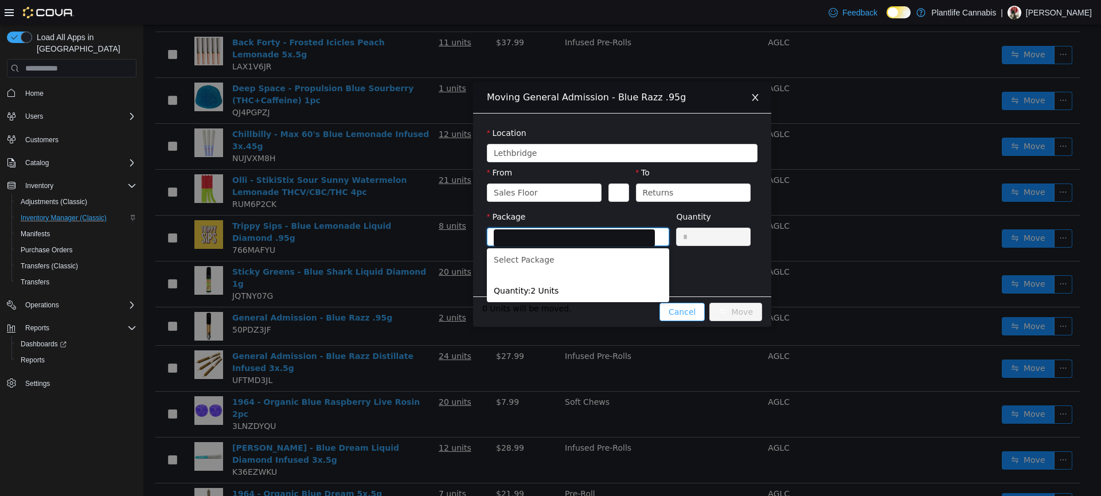
click at [682, 317] on div "Moving General Admission - Blue Razz .95g Location Lethbridge From Sales Floor …" at bounding box center [622, 204] width 298 height 245
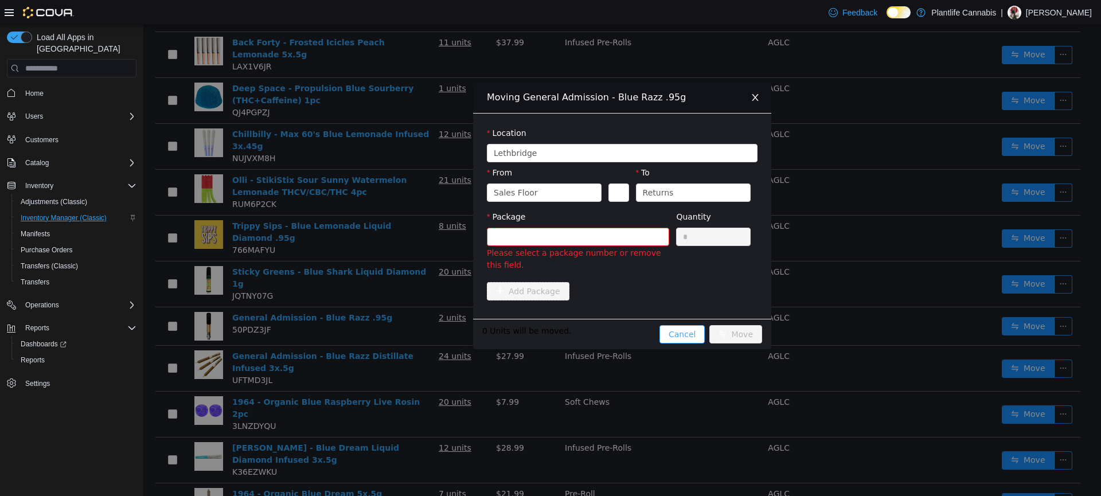
click at [686, 333] on button "Cancel" at bounding box center [682, 334] width 45 height 18
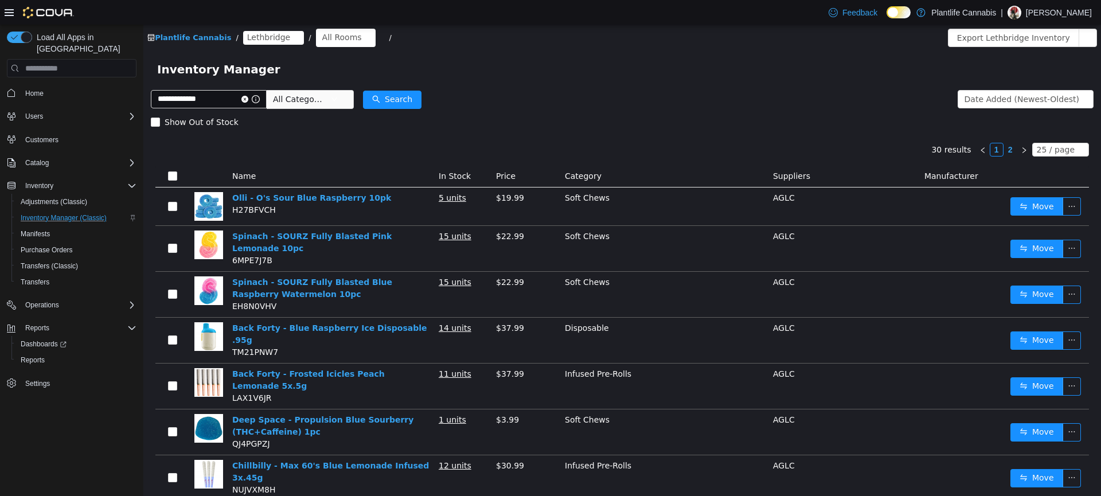
click at [908, 11] on icon at bounding box center [905, 12] width 6 height 6
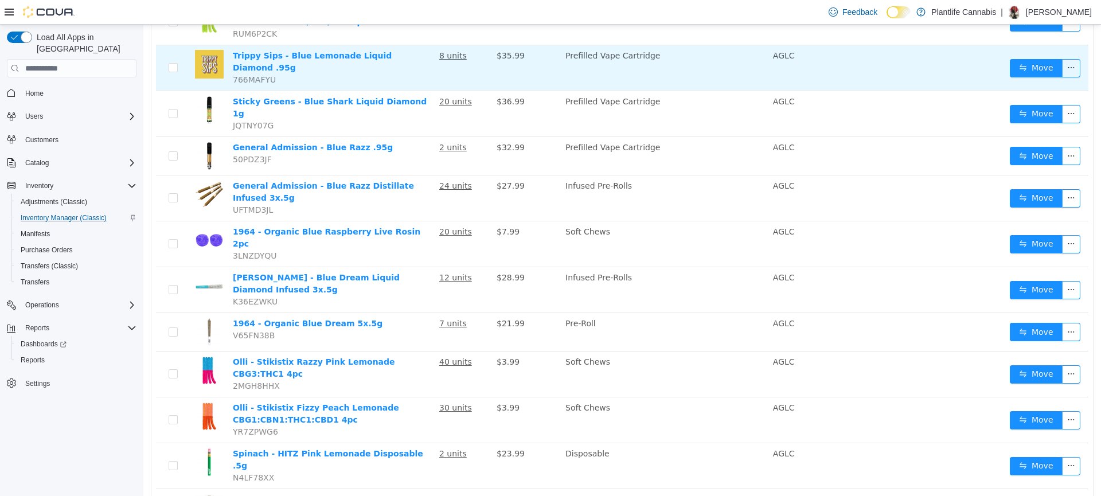
scroll to position [498, 0]
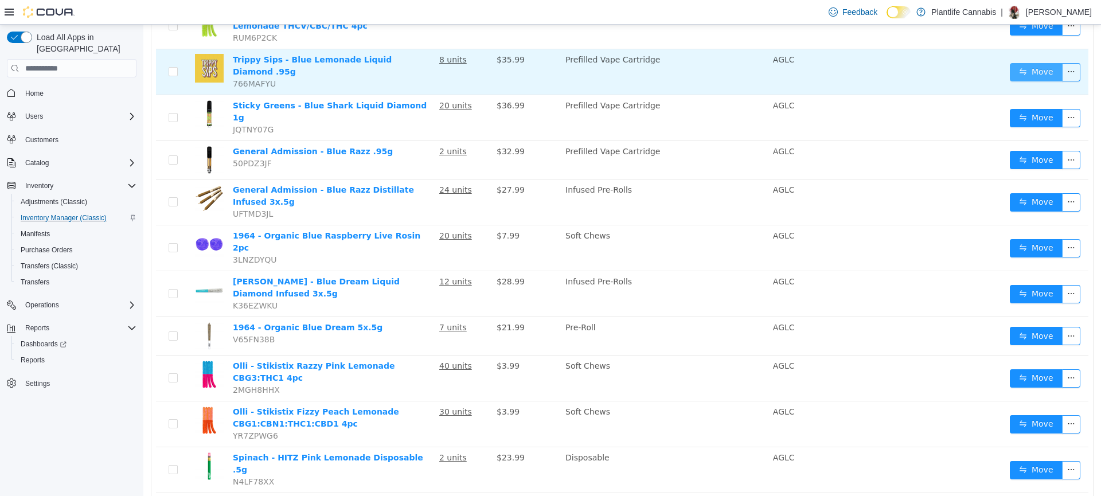
click at [1019, 65] on button "Move" at bounding box center [1036, 72] width 53 height 18
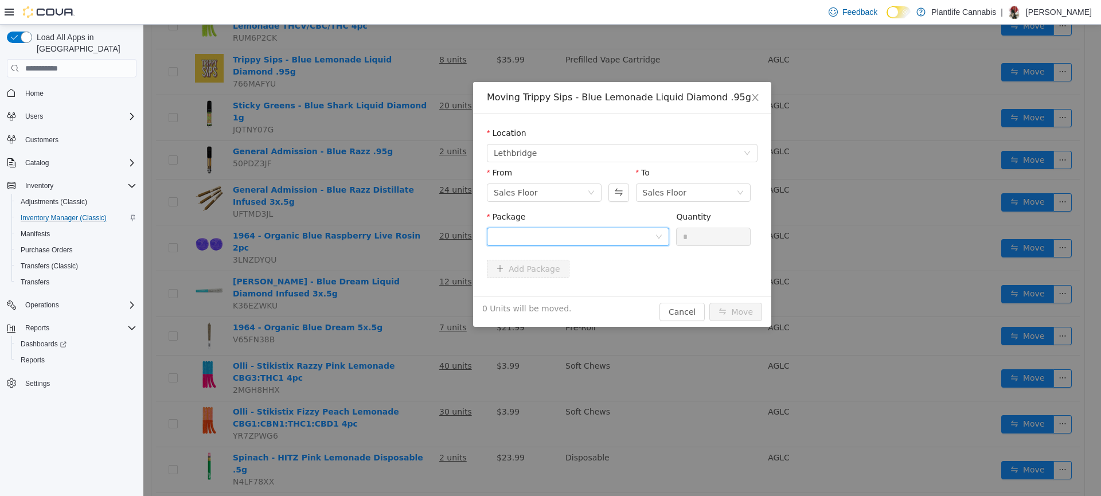
click at [567, 241] on div at bounding box center [574, 236] width 161 height 17
click at [759, 98] on icon "icon: close" at bounding box center [755, 97] width 9 height 9
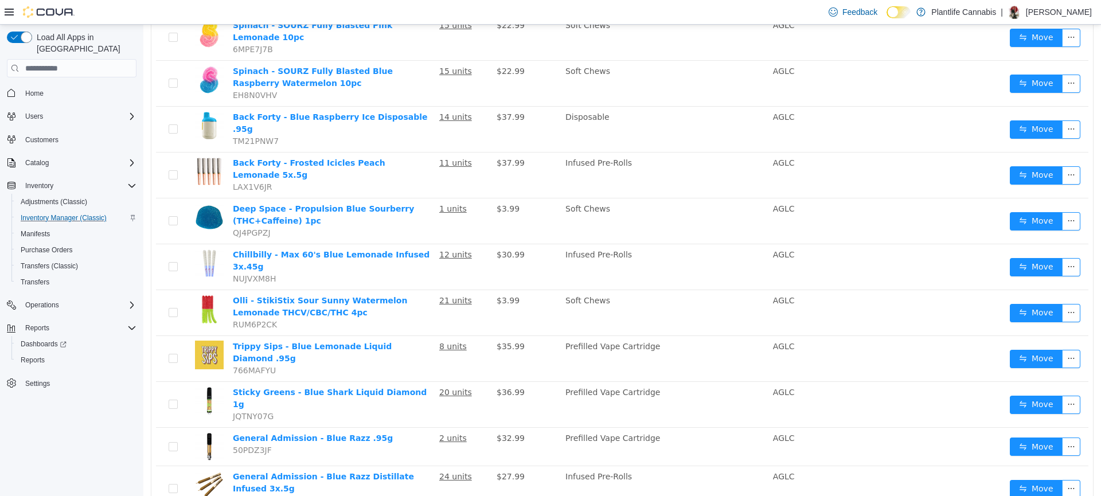
scroll to position [0, 0]
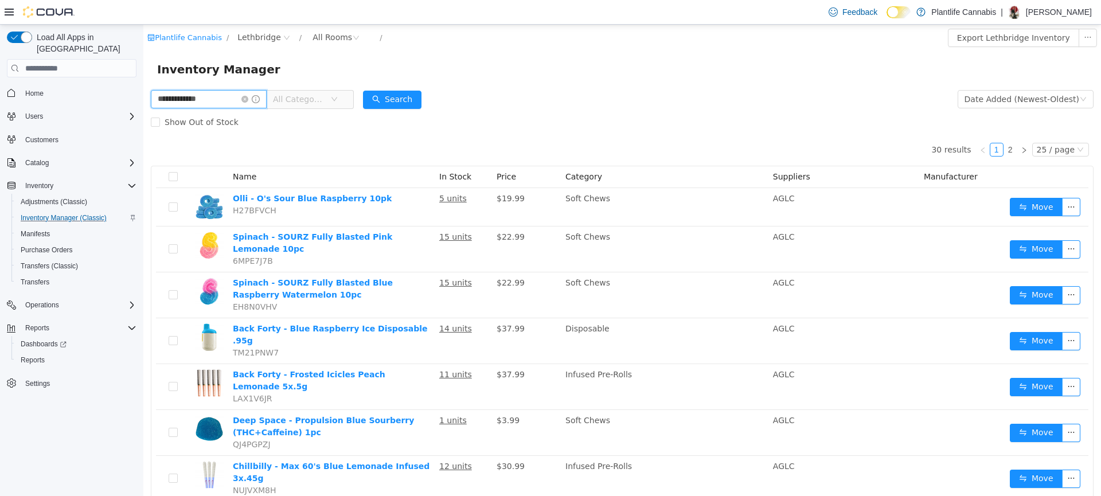
drag, startPoint x: 220, startPoint y: 100, endPoint x: 190, endPoint y: 96, distance: 30.1
click at [143, 102] on html "**********" at bounding box center [622, 260] width 958 height 471
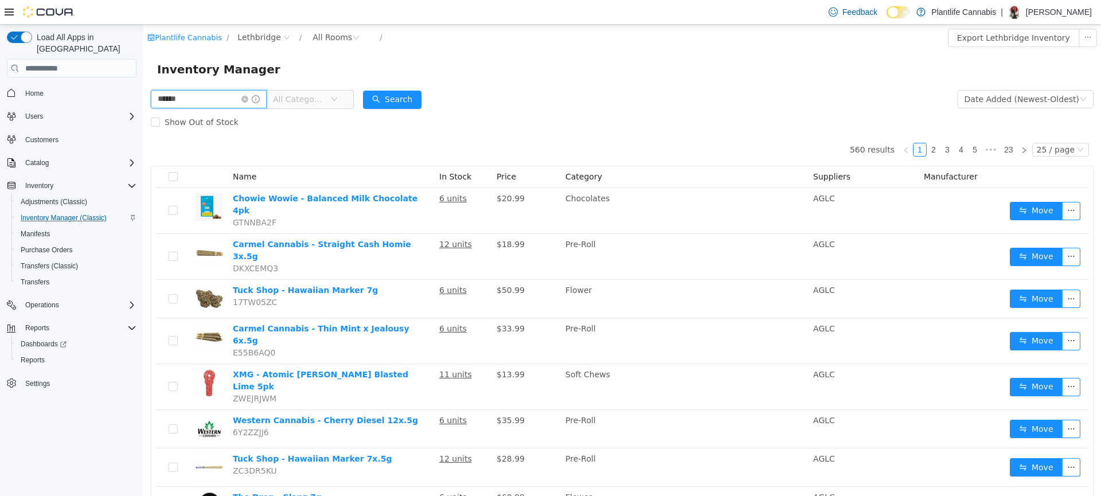
type input "******"
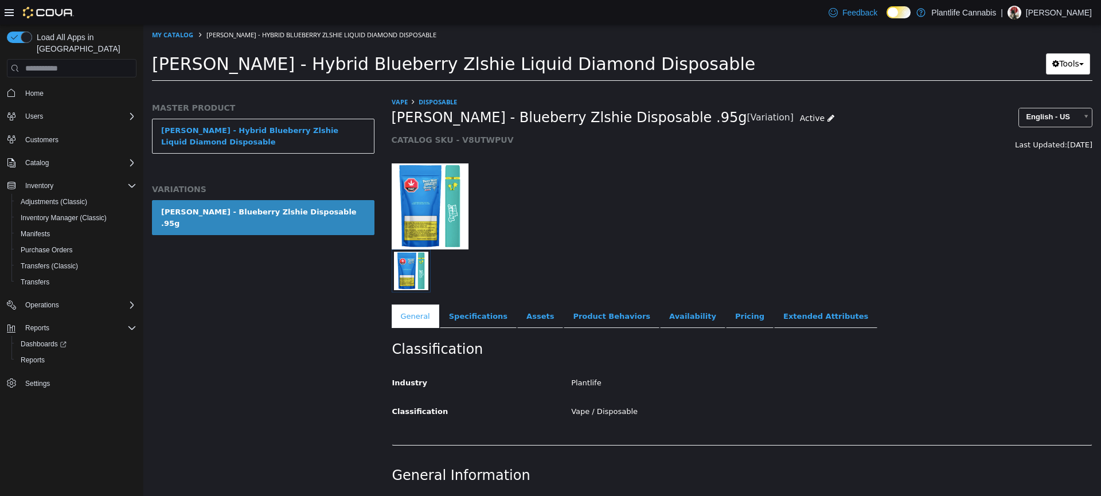
click at [250, 214] on div "[PERSON_NAME] - Blueberry Zlshie Disposable .95g" at bounding box center [263, 217] width 204 height 22
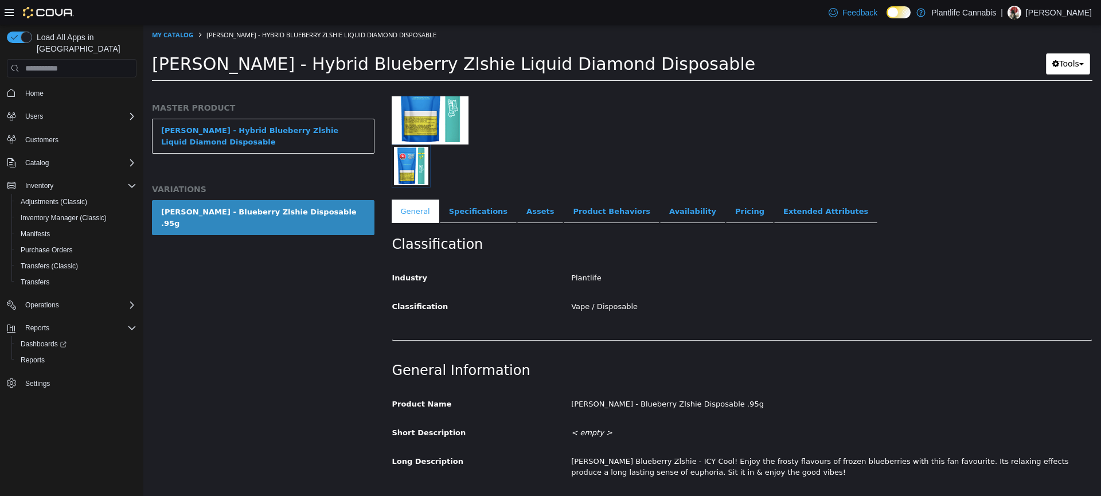
scroll to position [104, 0]
click at [599, 216] on link "Product Behaviors" at bounding box center [612, 213] width 96 height 24
